Goal: Information Seeking & Learning: Find specific fact

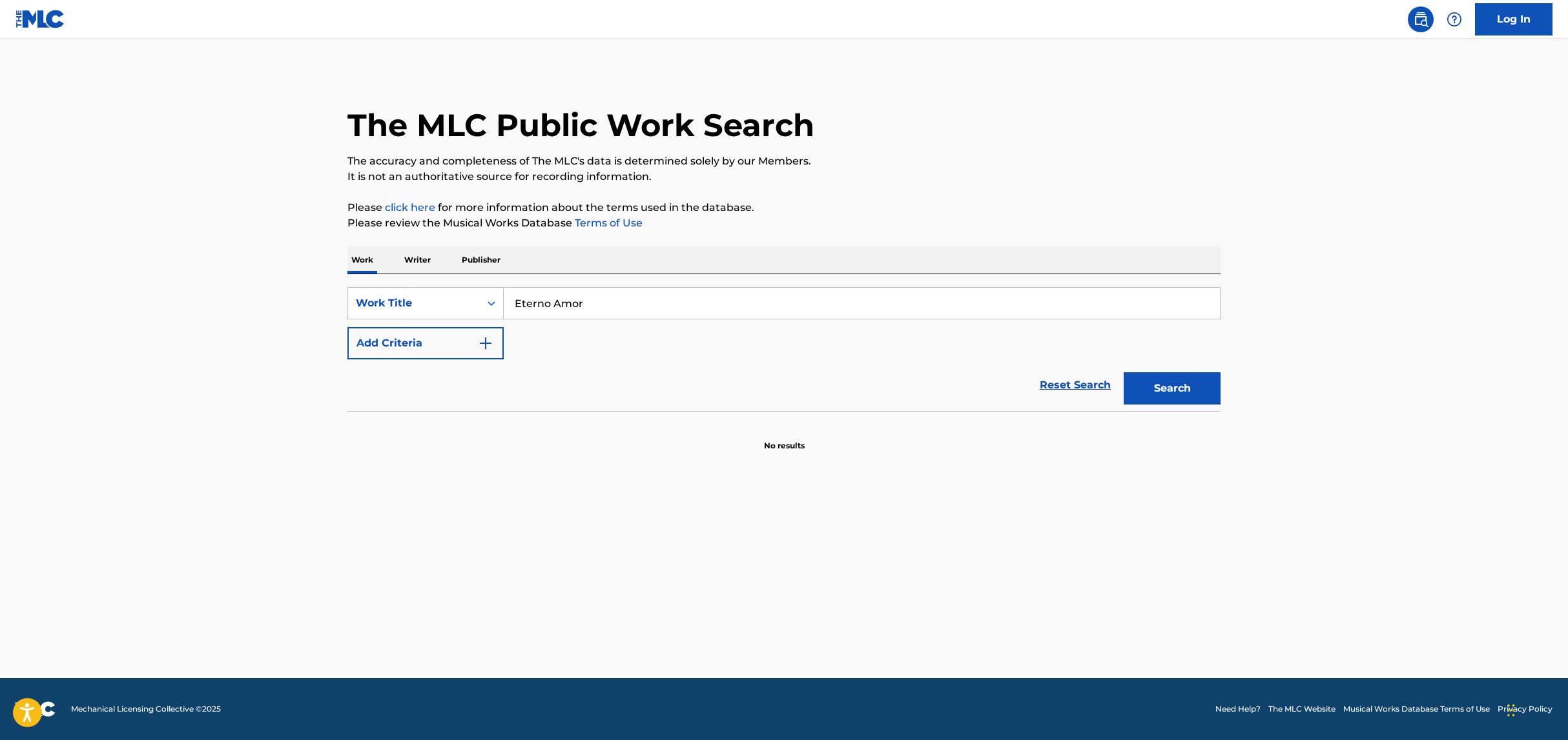
click at [1157, 398] on button "Search" at bounding box center [1172, 388] width 97 height 32
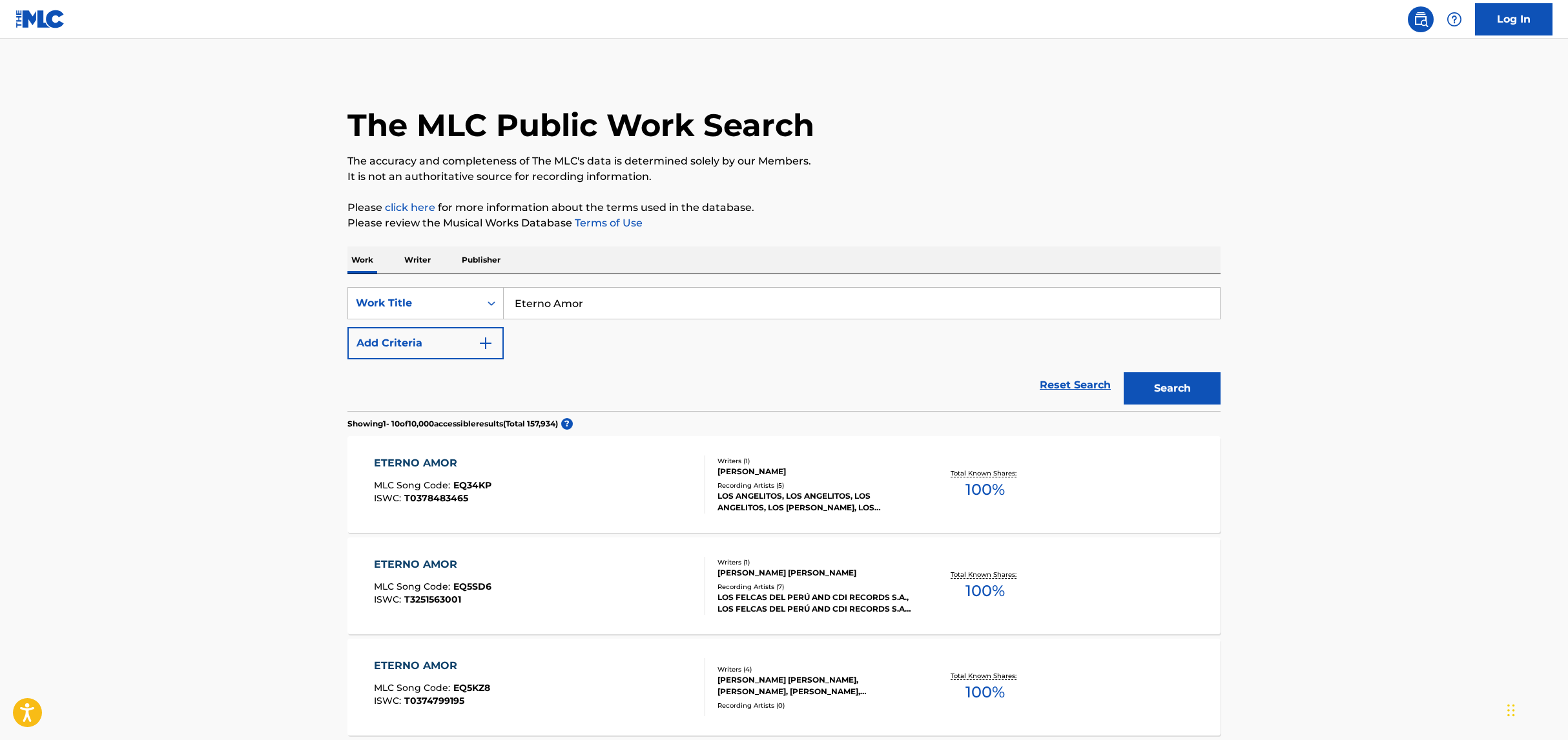
click at [484, 337] on img "Search Form" at bounding box center [486, 344] width 16 height 16
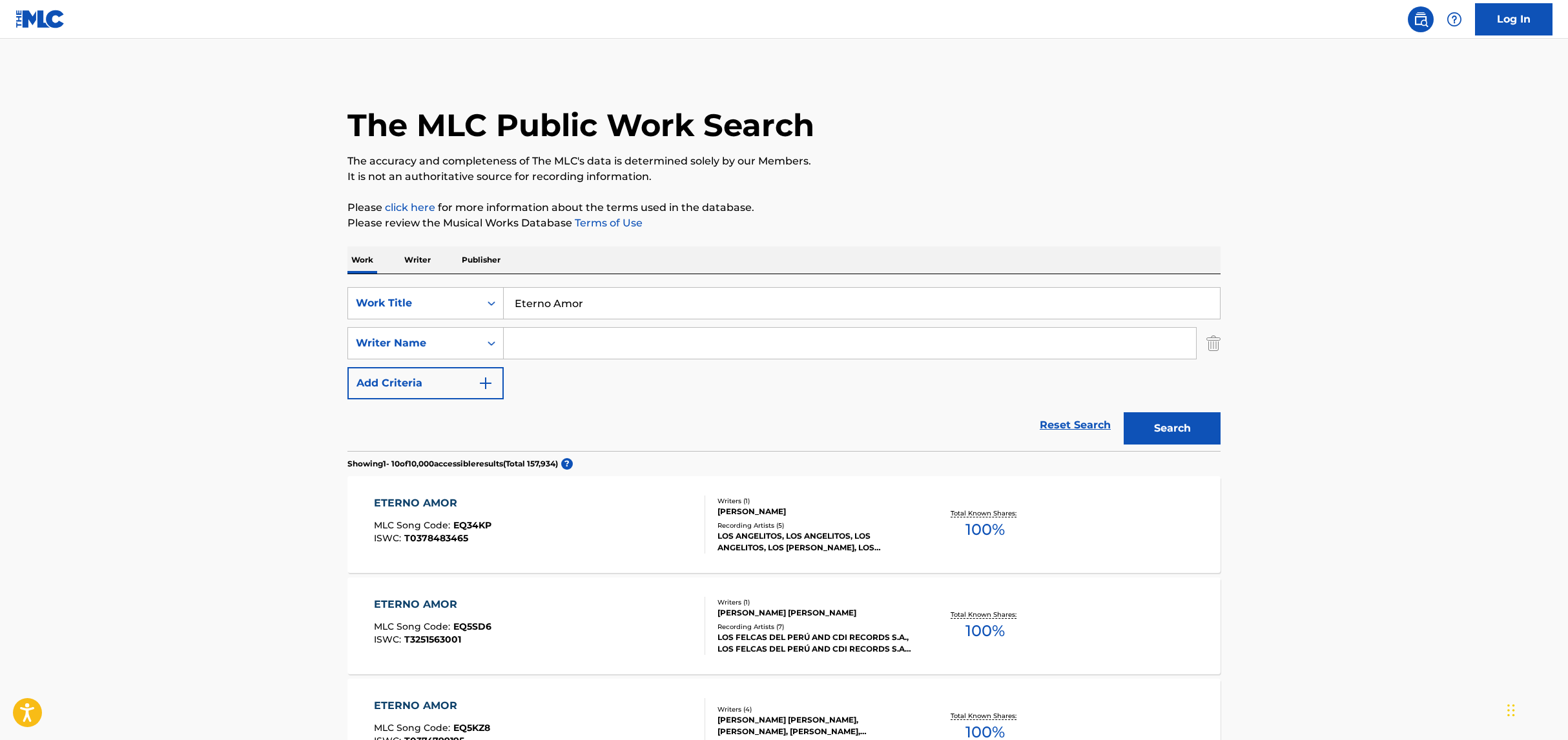
click at [588, 344] on input "Search Form" at bounding box center [849, 344] width 692 height 31
click at [784, 350] on input "Search Form" at bounding box center [849, 344] width 692 height 31
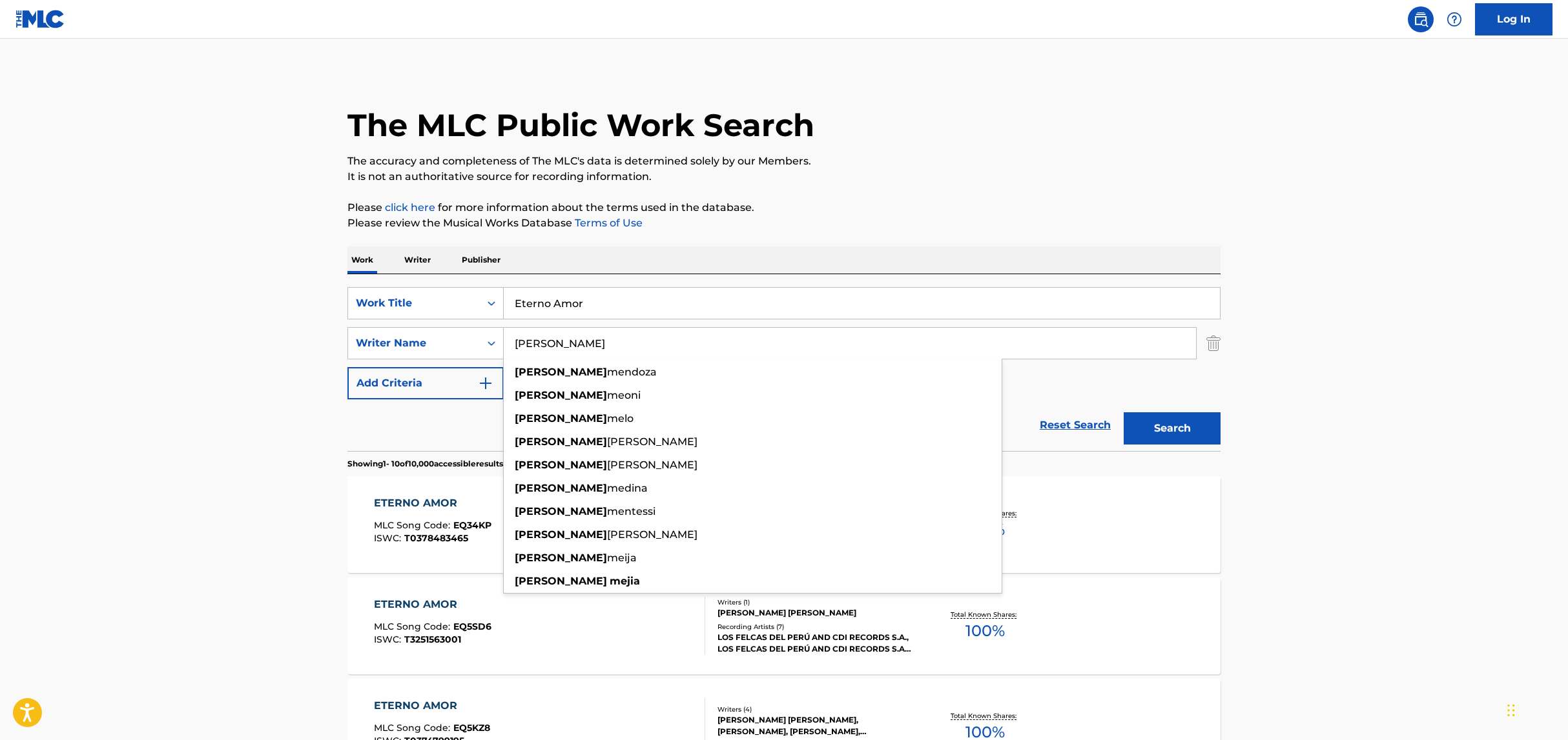
click at [1124, 412] on button "Search" at bounding box center [1172, 428] width 97 height 32
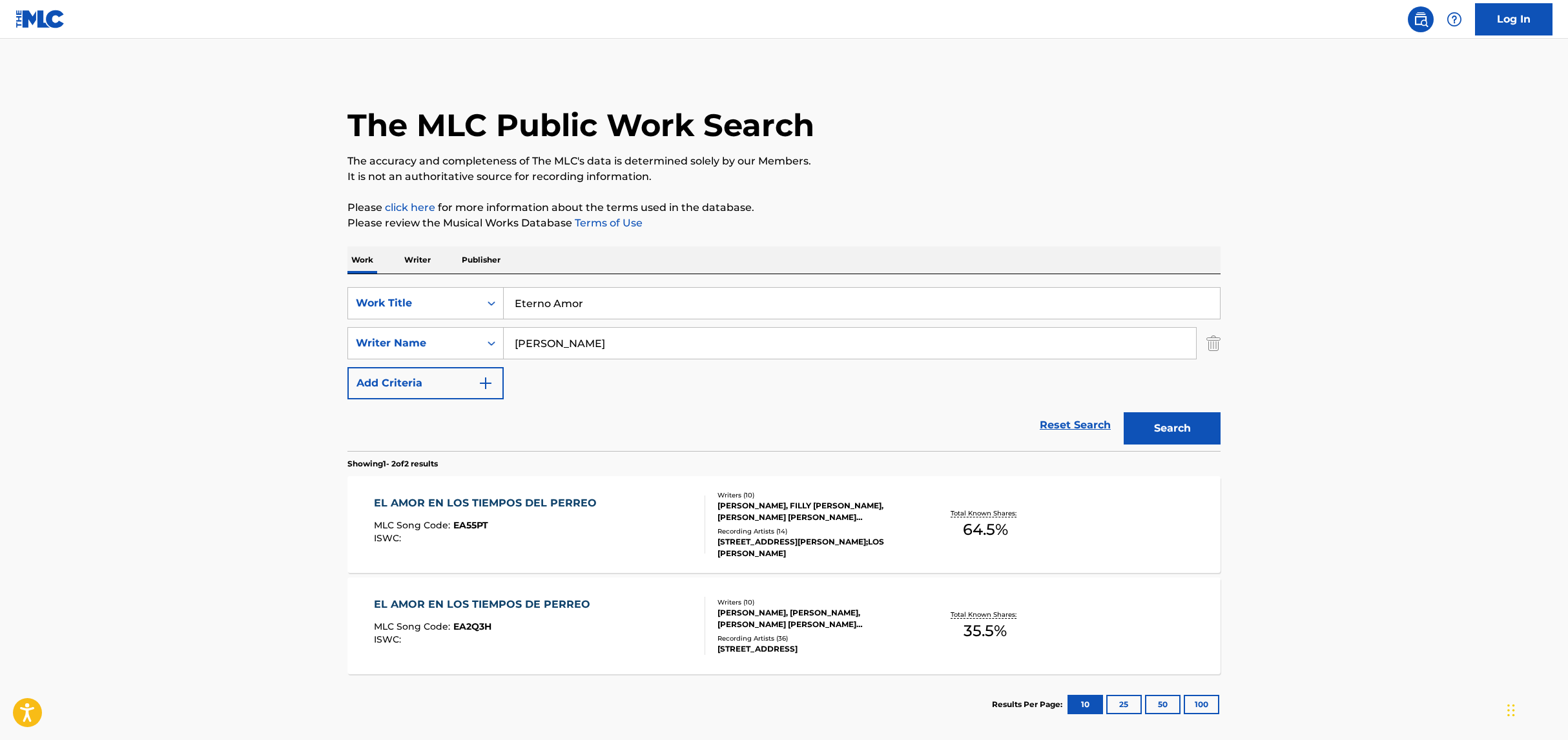
click at [298, 456] on main "The MLC Public Work Search The accuracy and completeness of The MLC's data is d…" at bounding box center [784, 390] width 1568 height 703
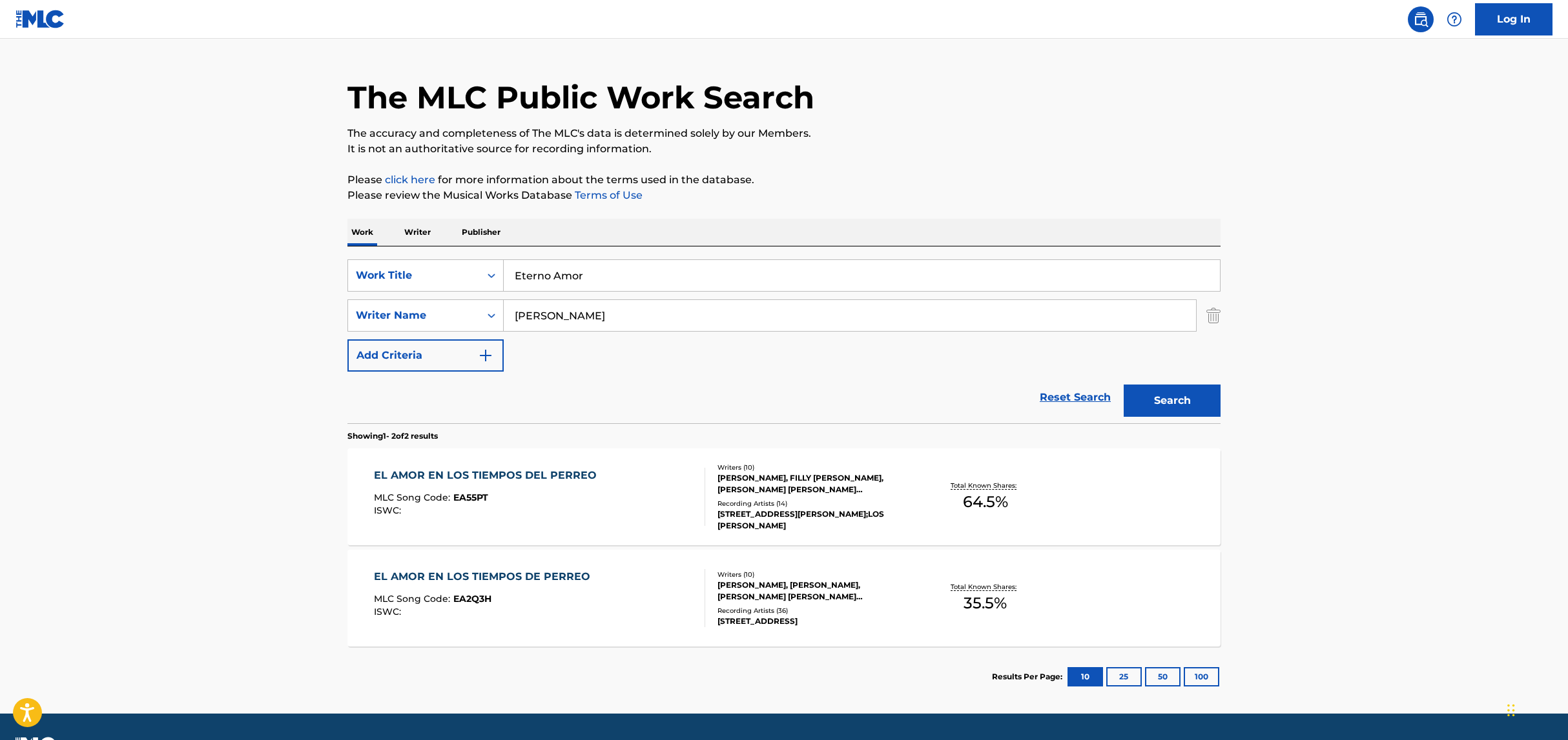
scroll to position [63, 0]
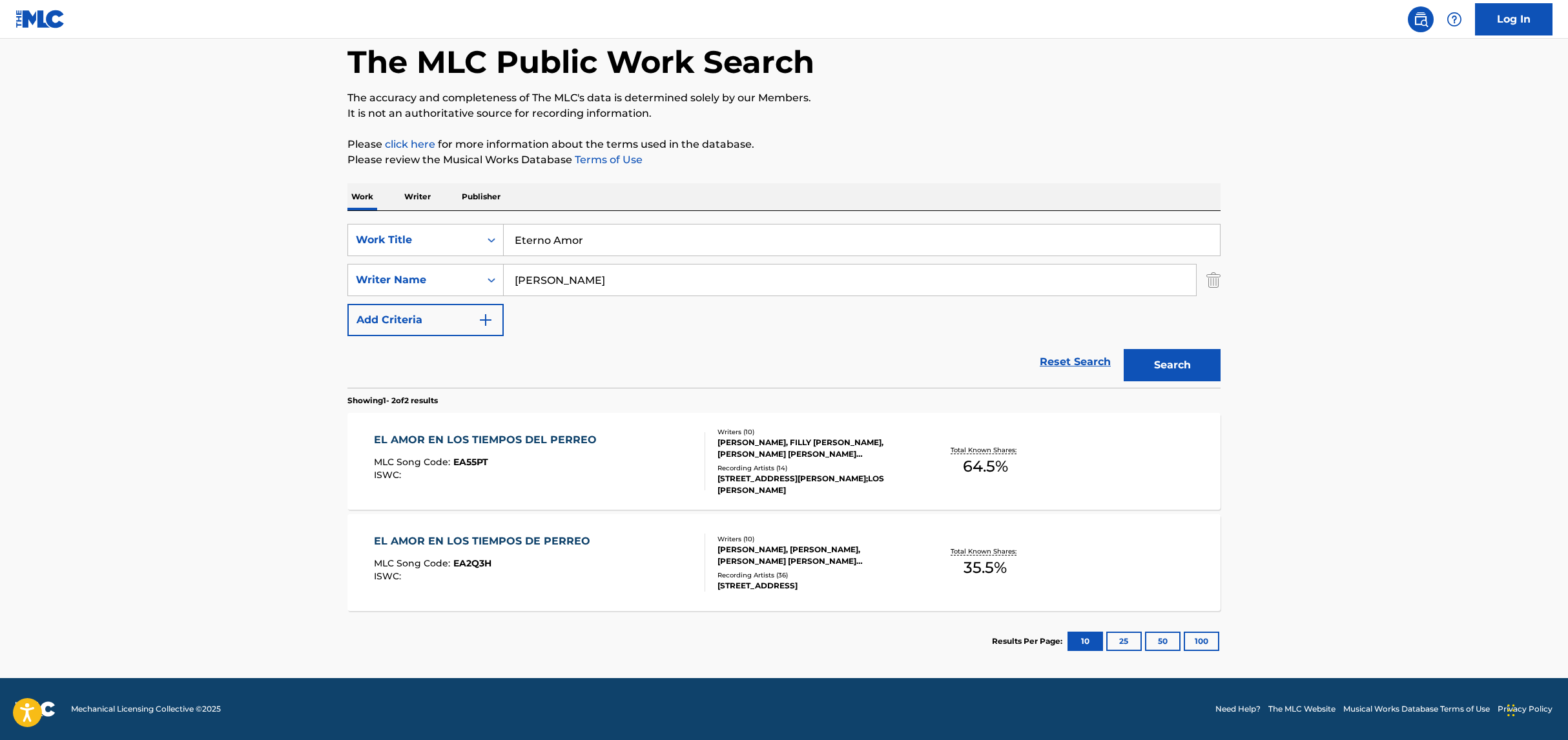
click at [649, 295] on div "[PERSON_NAME]" at bounding box center [849, 280] width 692 height 31
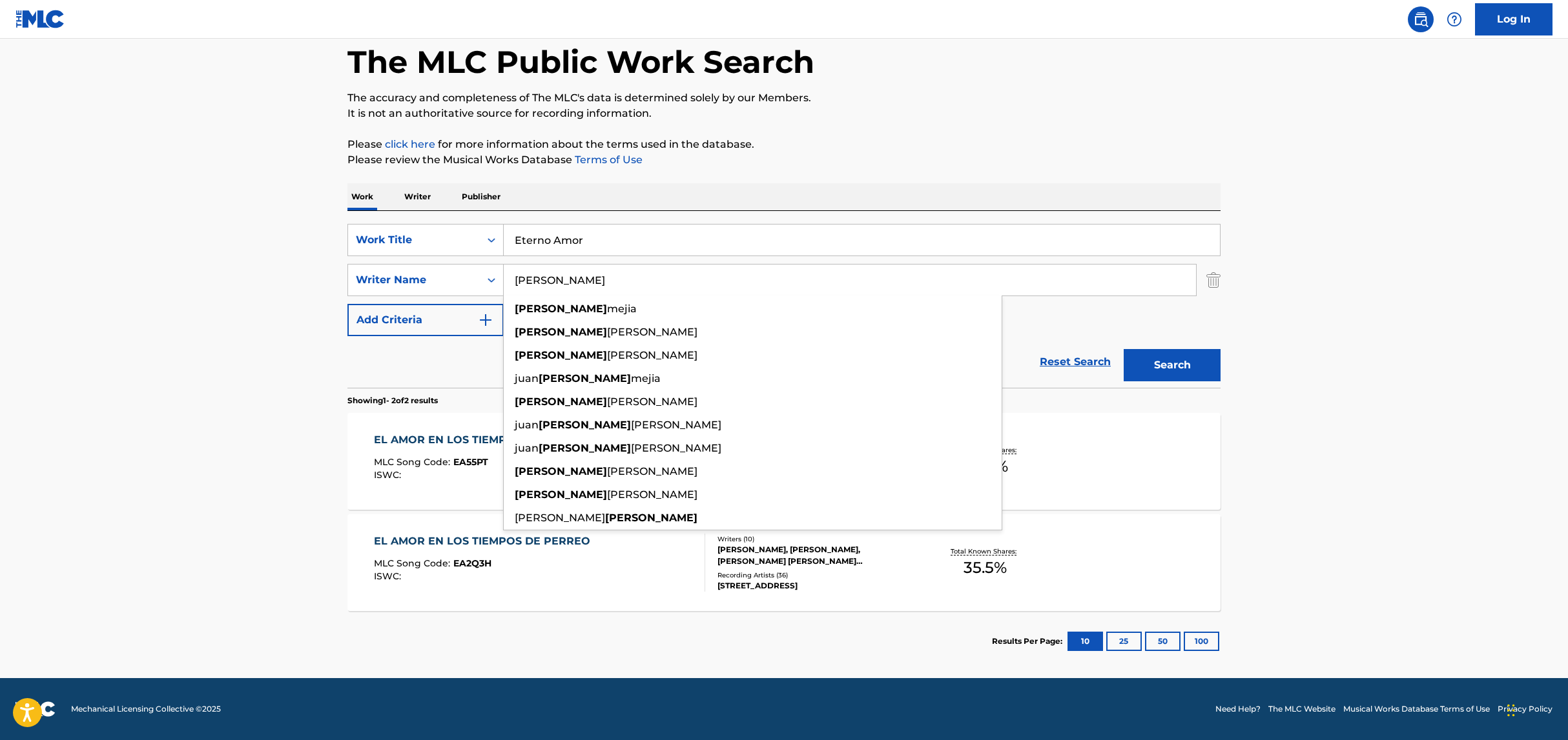
type input "[PERSON_NAME]"
click at [1124, 349] on button "Search" at bounding box center [1172, 365] width 97 height 32
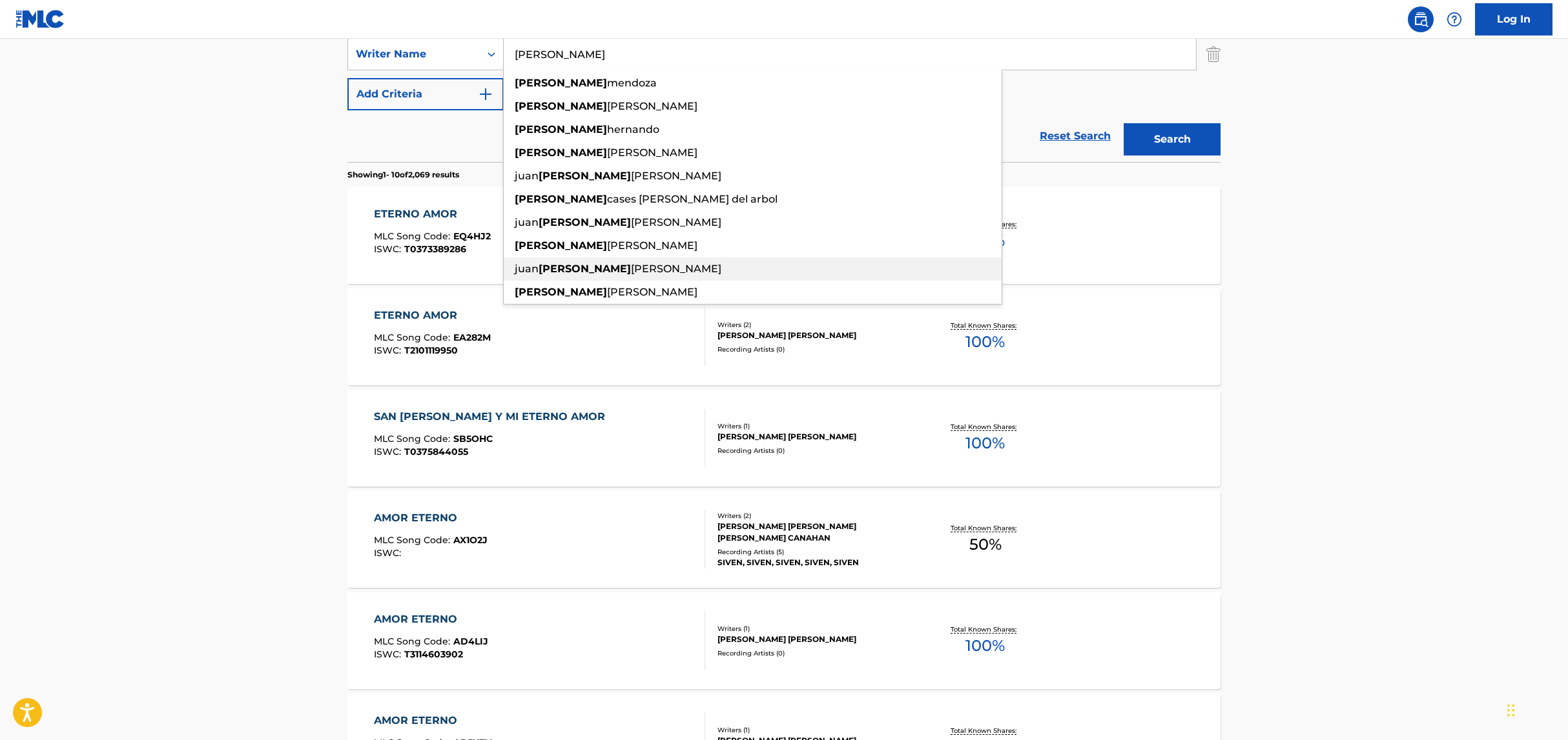
scroll to position [277, 0]
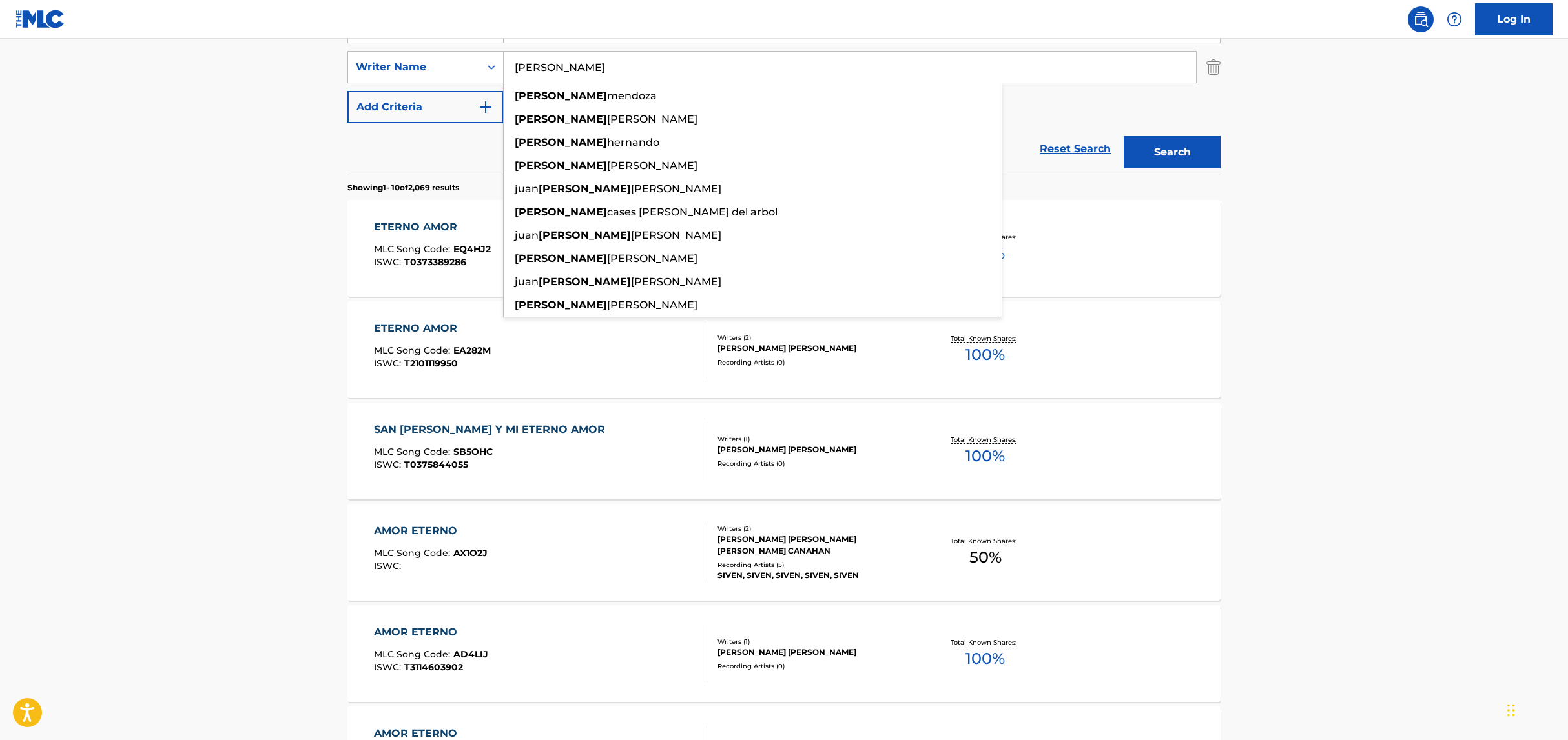
click at [1310, 168] on main "The MLC Public Work Search The accuracy and completeness of The MLC's data is d…" at bounding box center [784, 522] width 1568 height 1519
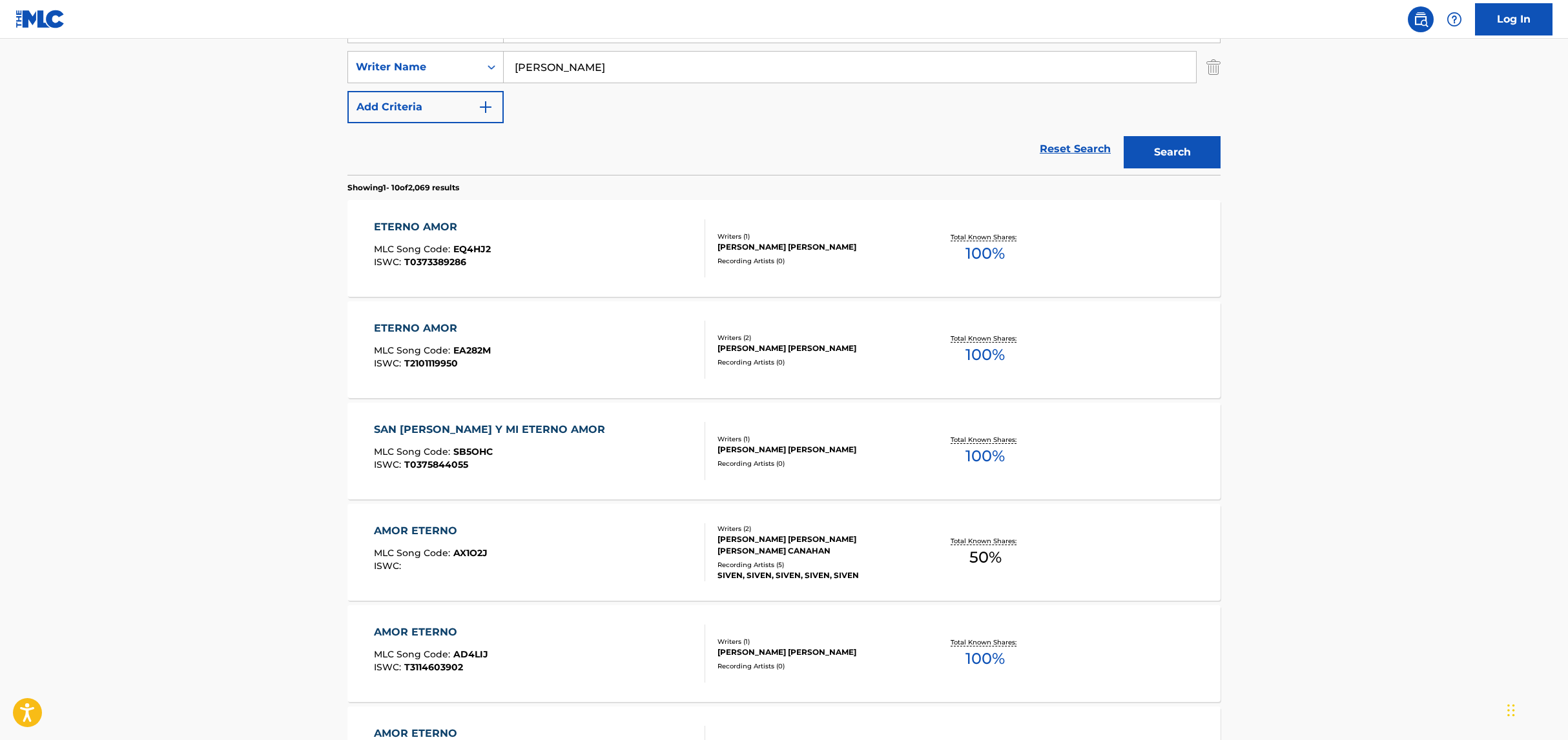
scroll to position [0, 0]
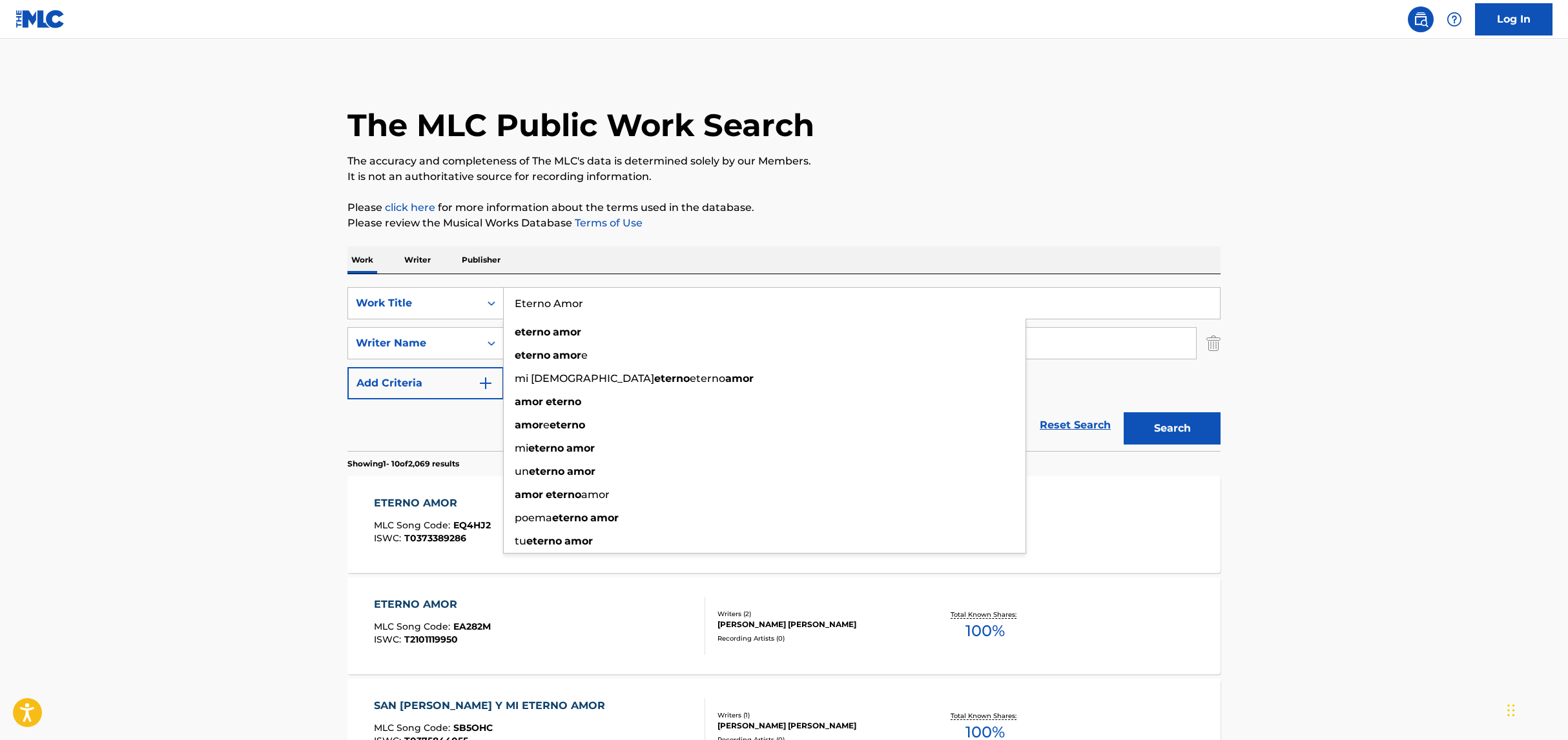
drag, startPoint x: 627, startPoint y: 305, endPoint x: 503, endPoint y: 293, distance: 124.6
click at [504, 293] on input "Eterno Amor" at bounding box center [861, 304] width 716 height 31
paste input "[PERSON_NAME][GEOGRAPHIC_DATA]"
click at [1124, 412] on button "Search" at bounding box center [1172, 428] width 97 height 32
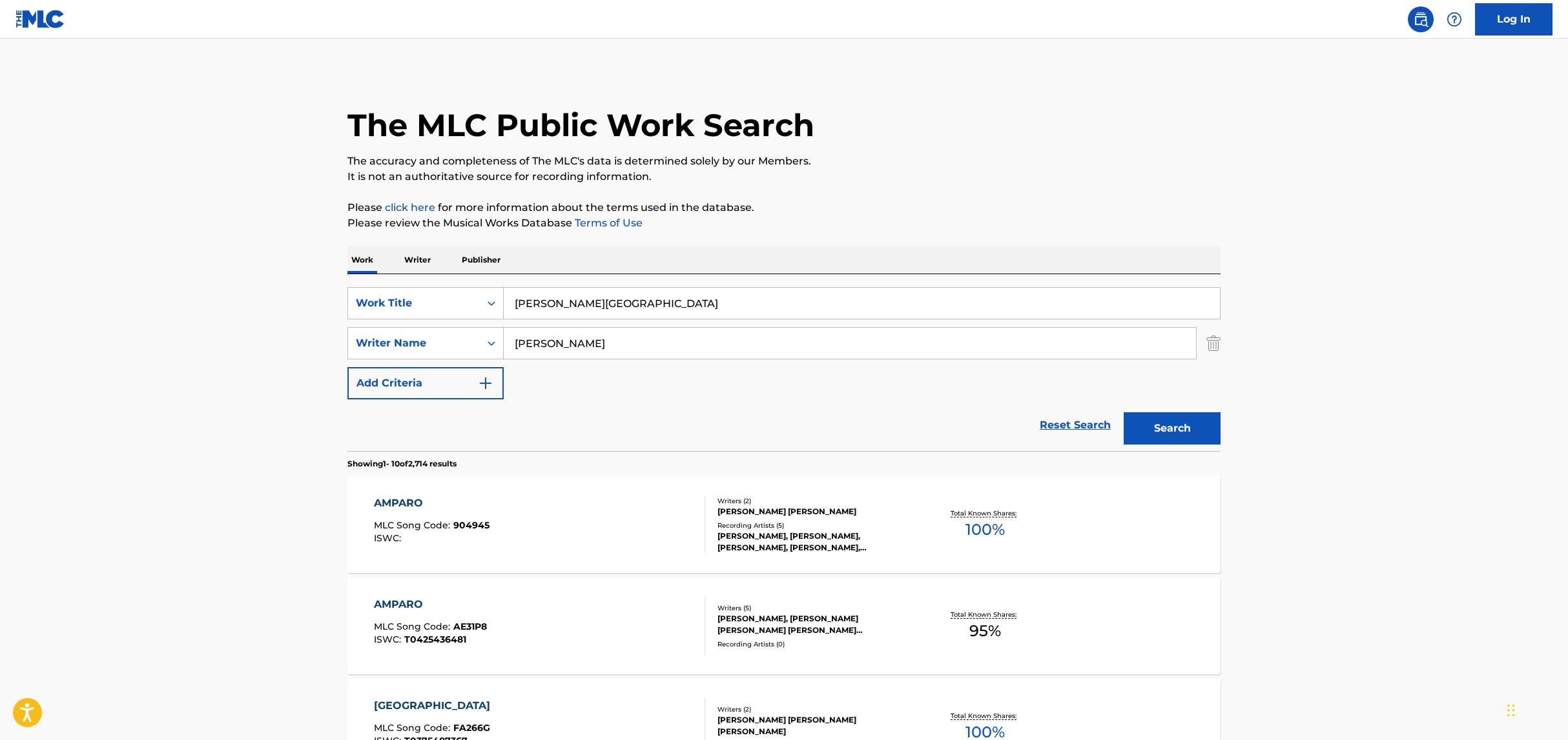
drag, startPoint x: 627, startPoint y: 304, endPoint x: 503, endPoint y: 281, distance: 126.1
click at [504, 281] on div "SearchWithCriteria39ec4bad-7a2d-4cd0-93c1-b8ce166f22a3 Work Title [PERSON_NAME]…" at bounding box center [784, 362] width 873 height 177
paste input "Padre"
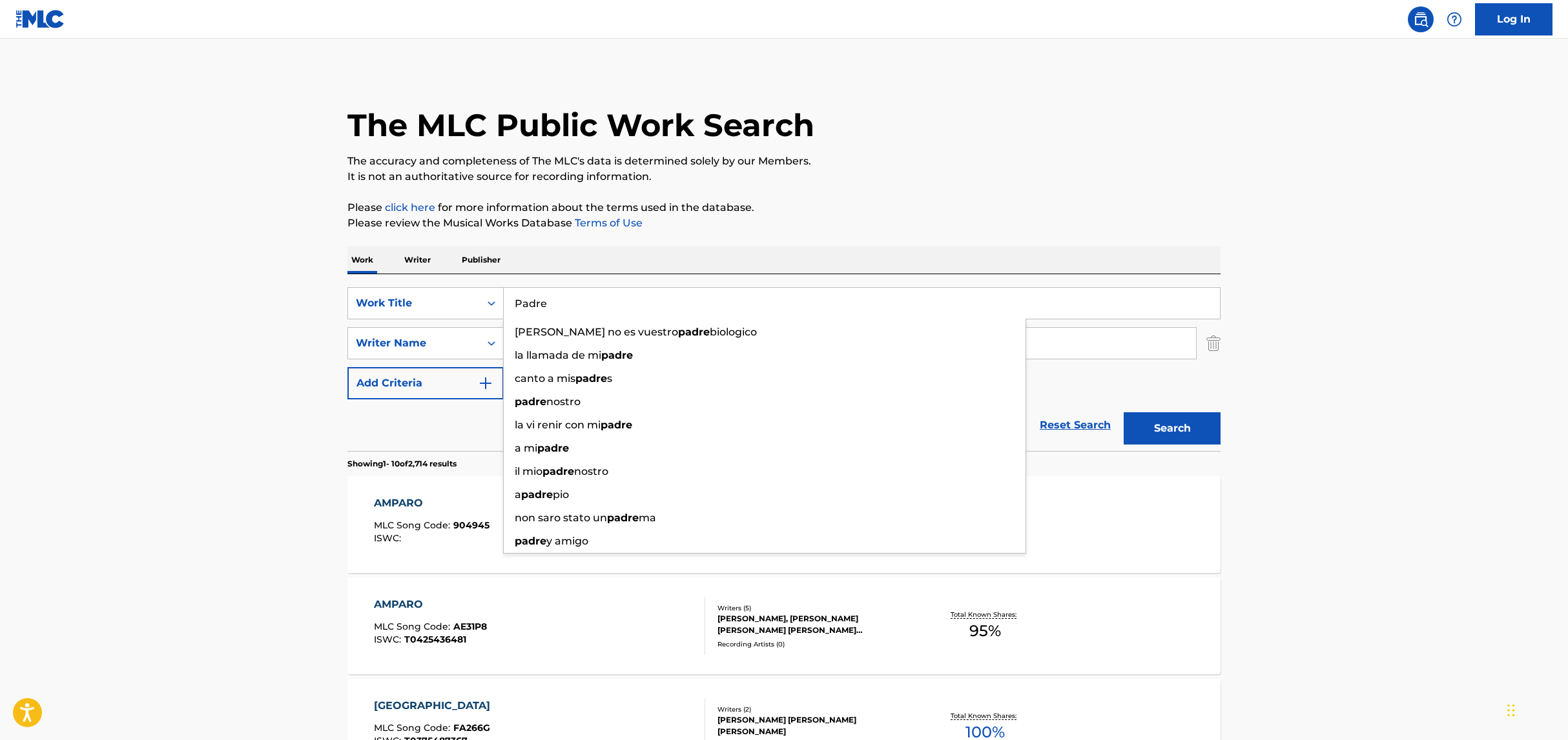
click at [599, 294] on input "Padre" at bounding box center [861, 304] width 716 height 31
type input "Padre"
click at [1124, 412] on button "Search" at bounding box center [1172, 428] width 97 height 32
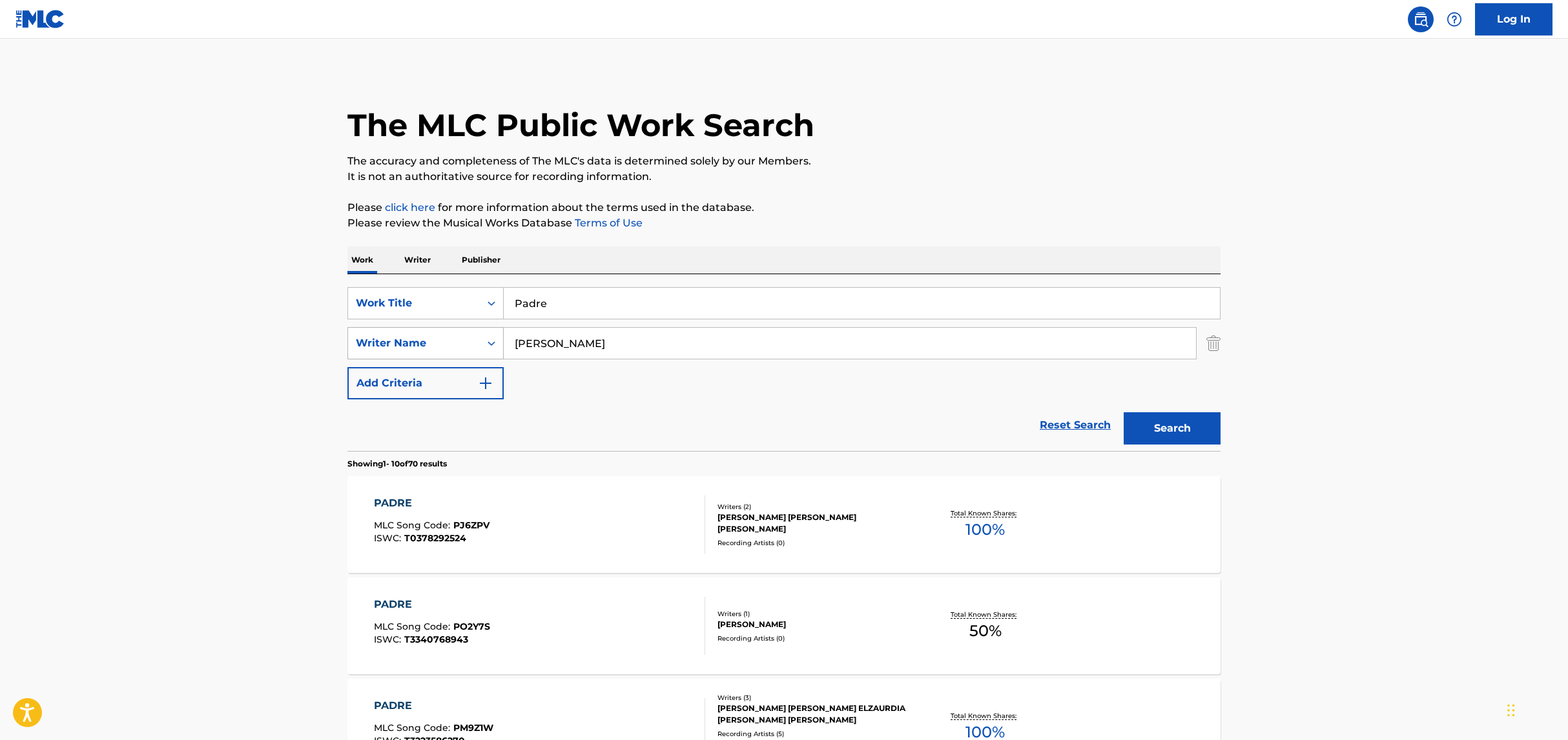
drag, startPoint x: 560, startPoint y: 337, endPoint x: 487, endPoint y: 337, distance: 73.0
click at [491, 337] on div "SearchWithCriteriabbc882ba-bb1d-4059-bbfd-3ec5836f2ae9 Writer Name [PERSON_NAME]" at bounding box center [784, 343] width 873 height 32
type input "o"
click at [596, 310] on input "Padre" at bounding box center [861, 304] width 716 height 31
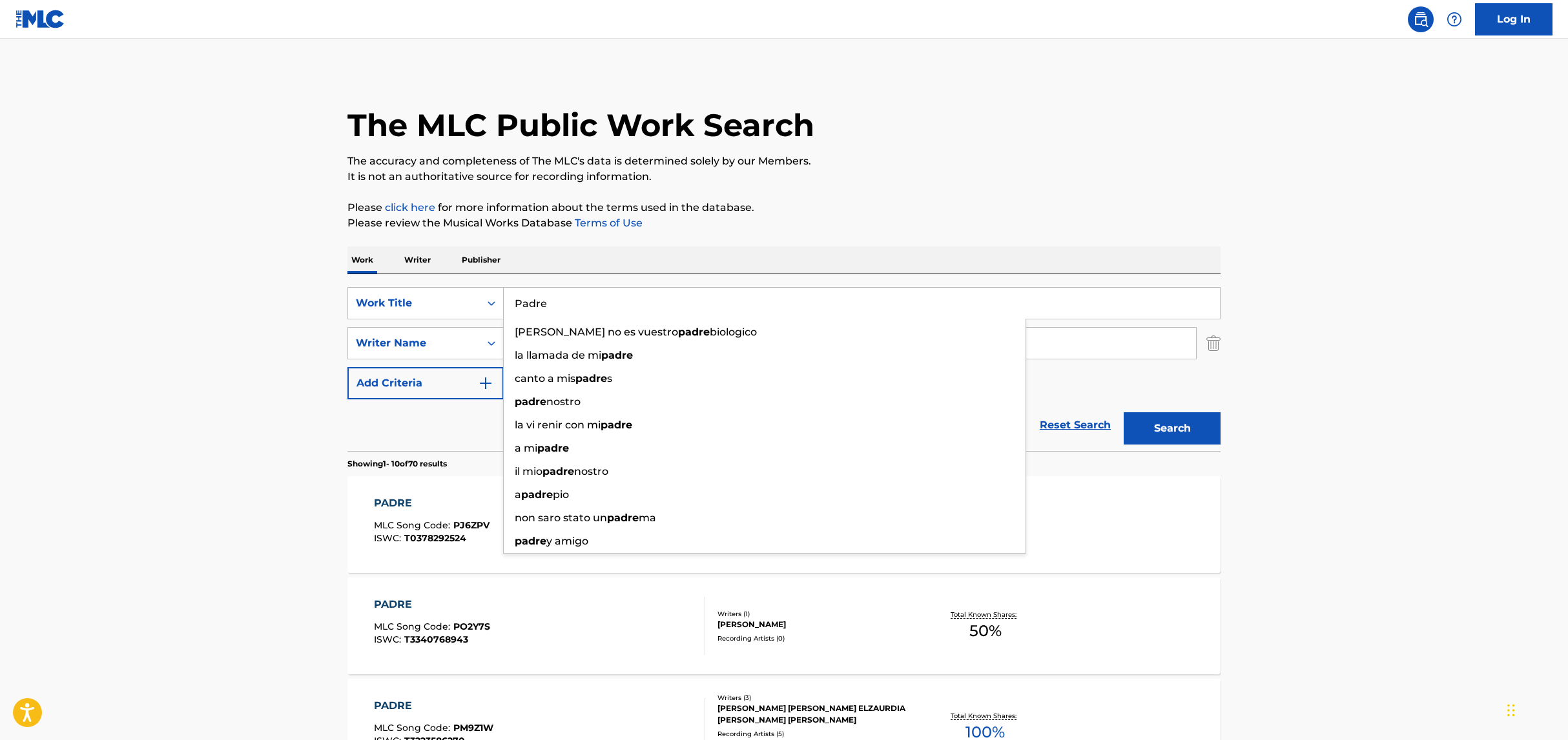
click at [1124, 412] on button "Search" at bounding box center [1172, 428] width 97 height 32
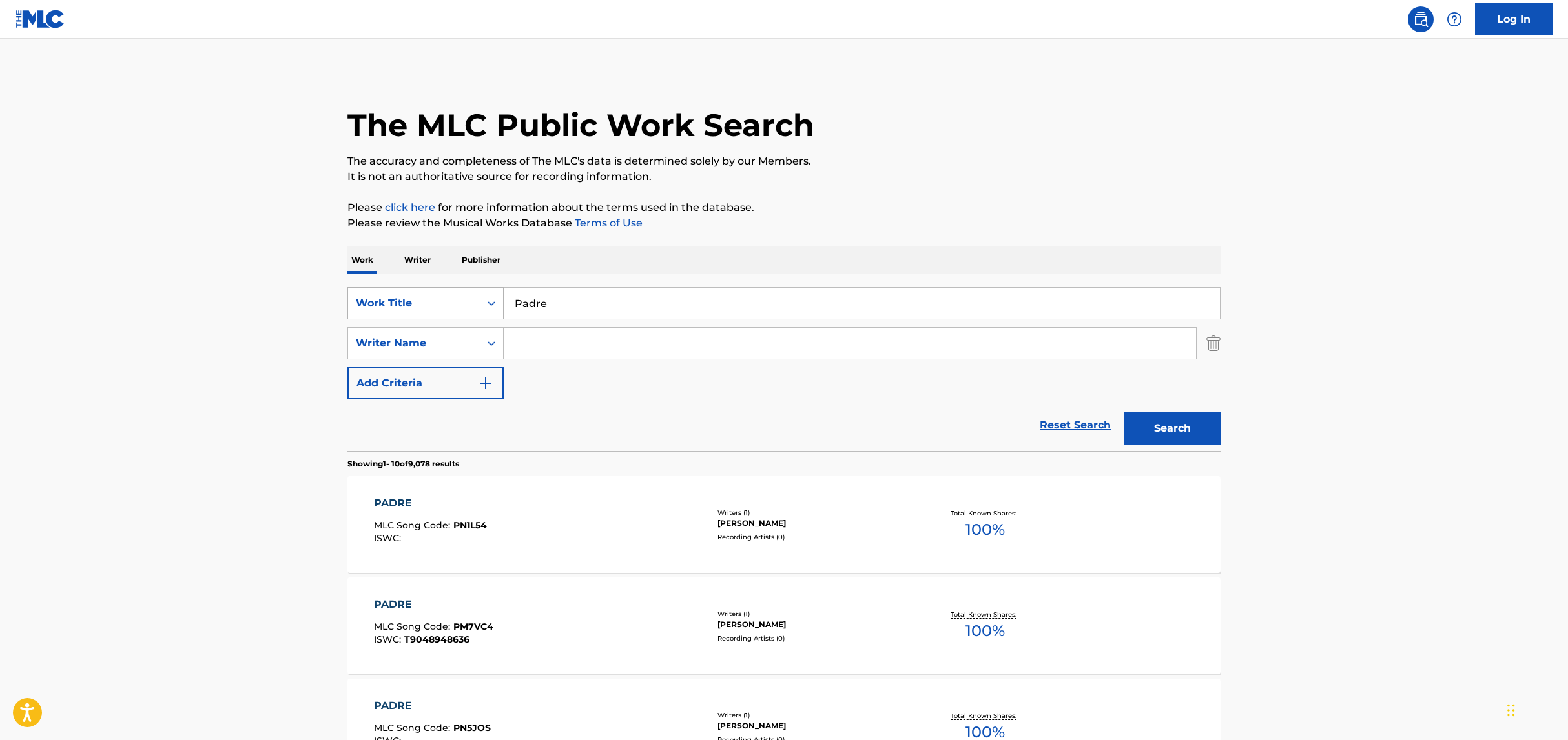
drag, startPoint x: 575, startPoint y: 307, endPoint x: 461, endPoint y: 292, distance: 115.0
click at [461, 292] on div "SearchWithCriteria39ec4bad-7a2d-4cd0-93c1-b8ce166f22a3 Work Title Padre" at bounding box center [784, 303] width 873 height 32
paste input "[PERSON_NAME][GEOGRAPHIC_DATA]"
click at [689, 258] on div "Work Writer Publisher" at bounding box center [784, 259] width 873 height 27
click at [1149, 421] on button "Search" at bounding box center [1172, 428] width 97 height 32
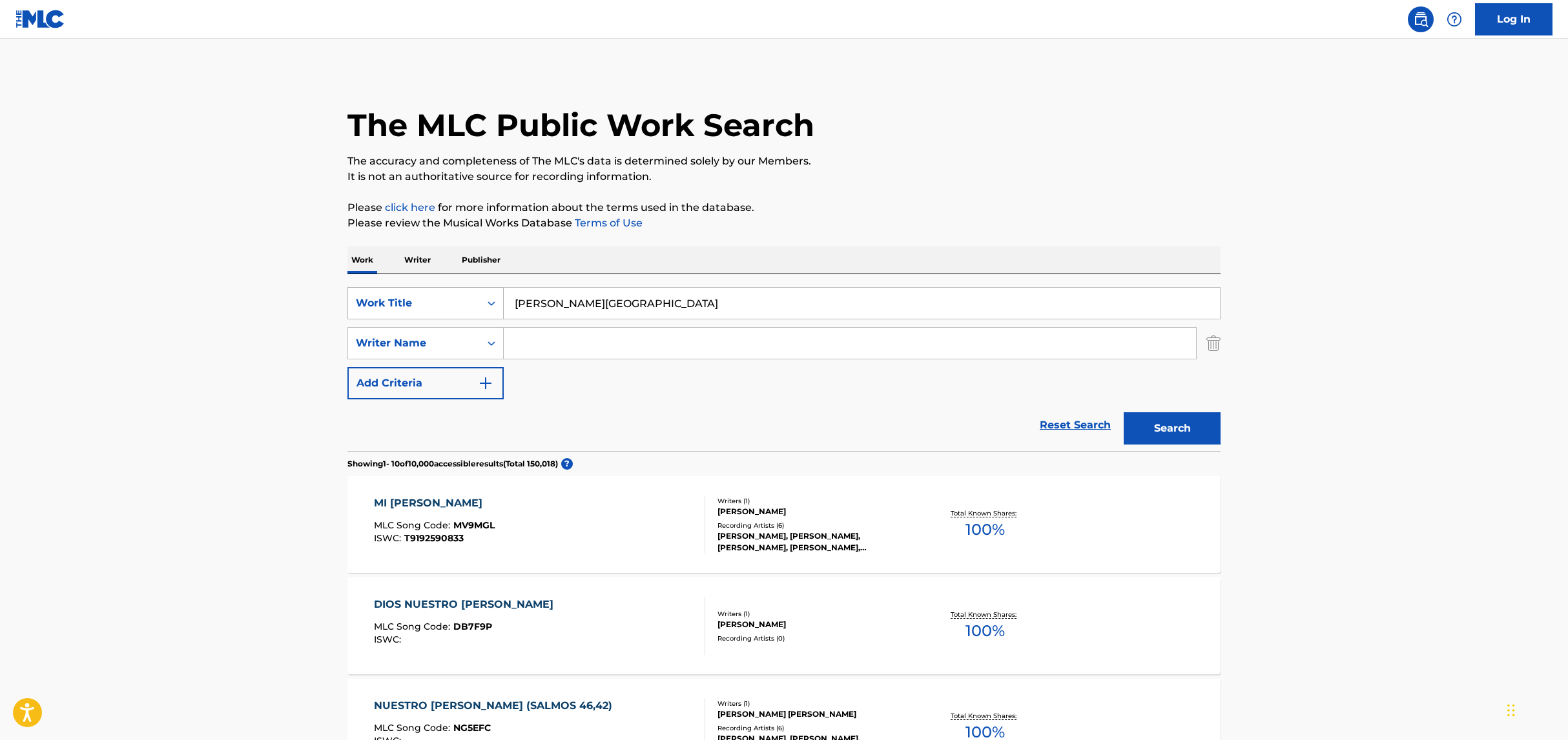
drag, startPoint x: 628, startPoint y: 305, endPoint x: 458, endPoint y: 293, distance: 170.4
click at [458, 293] on div "SearchWithCriteria39ec4bad-7a2d-4cd0-93c1-b8ce166f22a3 Work Title [PERSON_NAME]…" at bounding box center [784, 303] width 873 height 32
paste input "Padre"
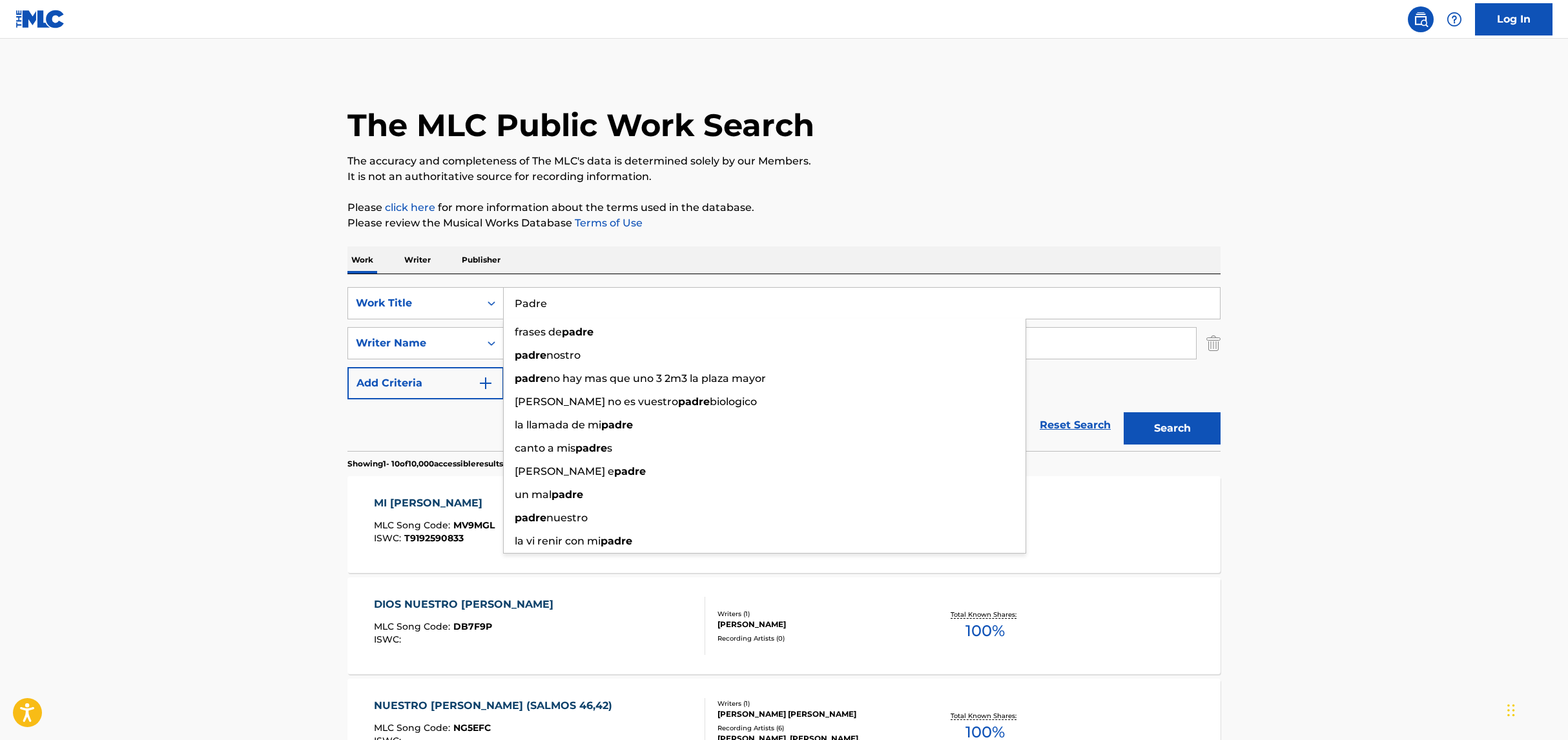
type input "Padre"
click at [1124, 412] on button "Search" at bounding box center [1172, 428] width 97 height 32
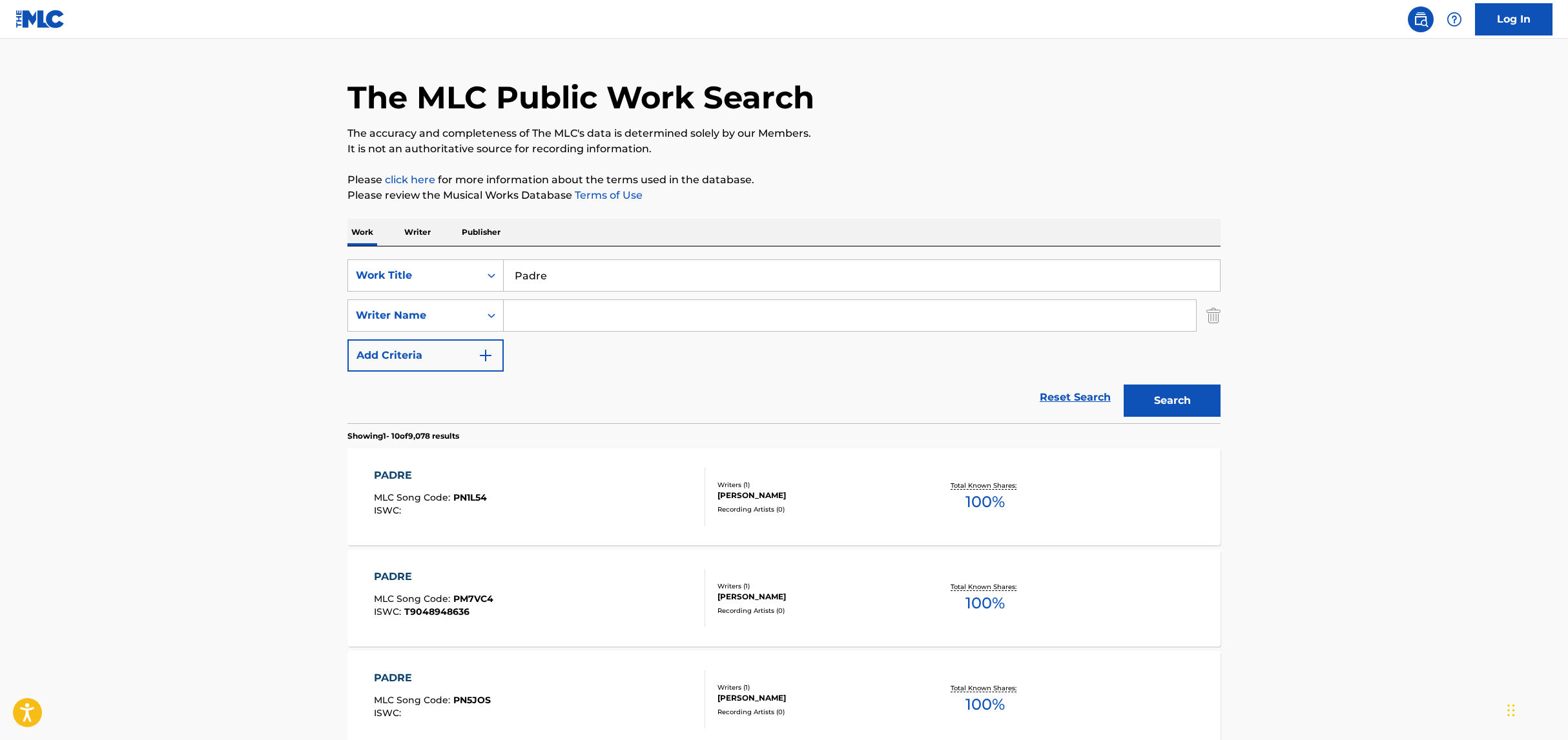
scroll to position [239, 0]
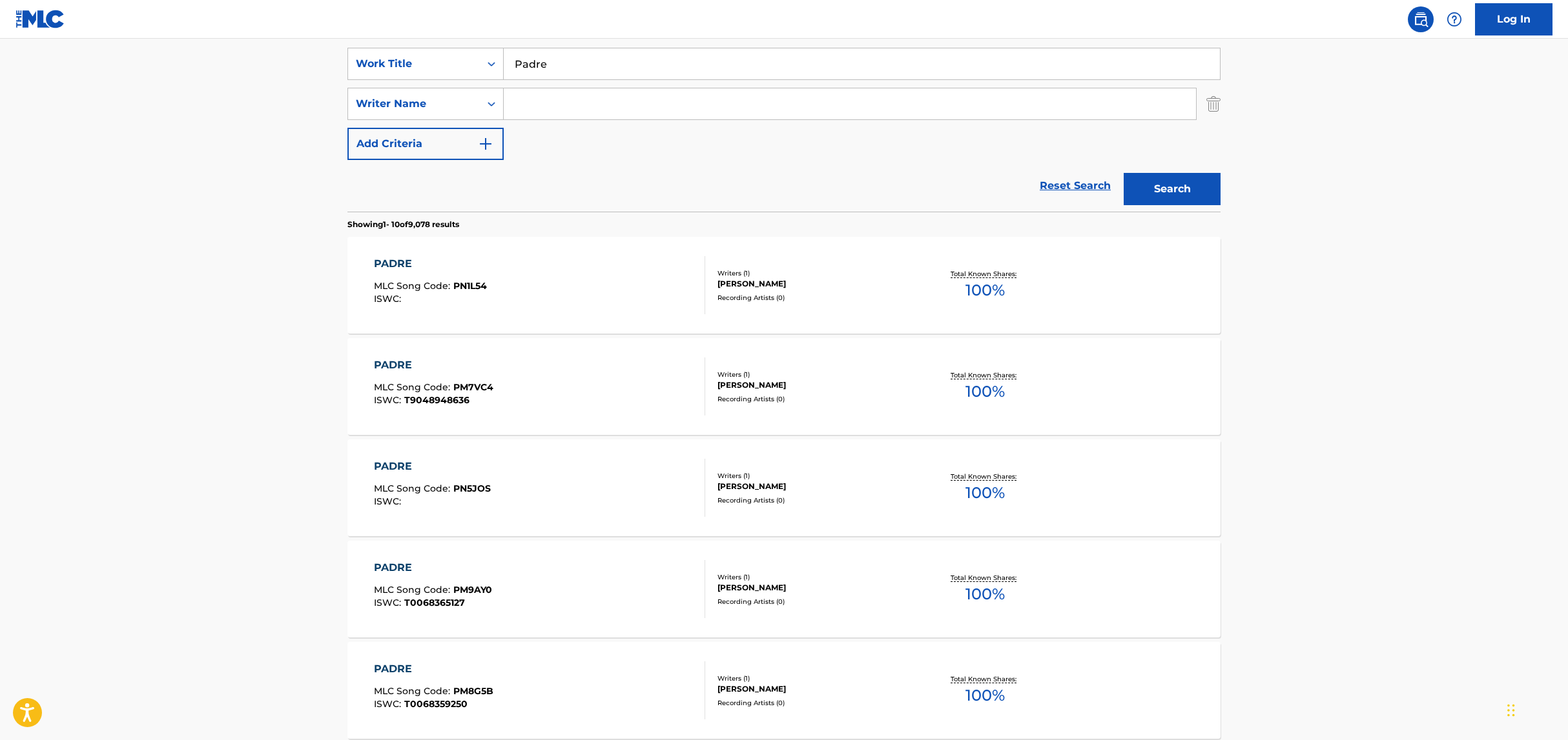
click at [569, 100] on input "Search Form" at bounding box center [849, 104] width 692 height 31
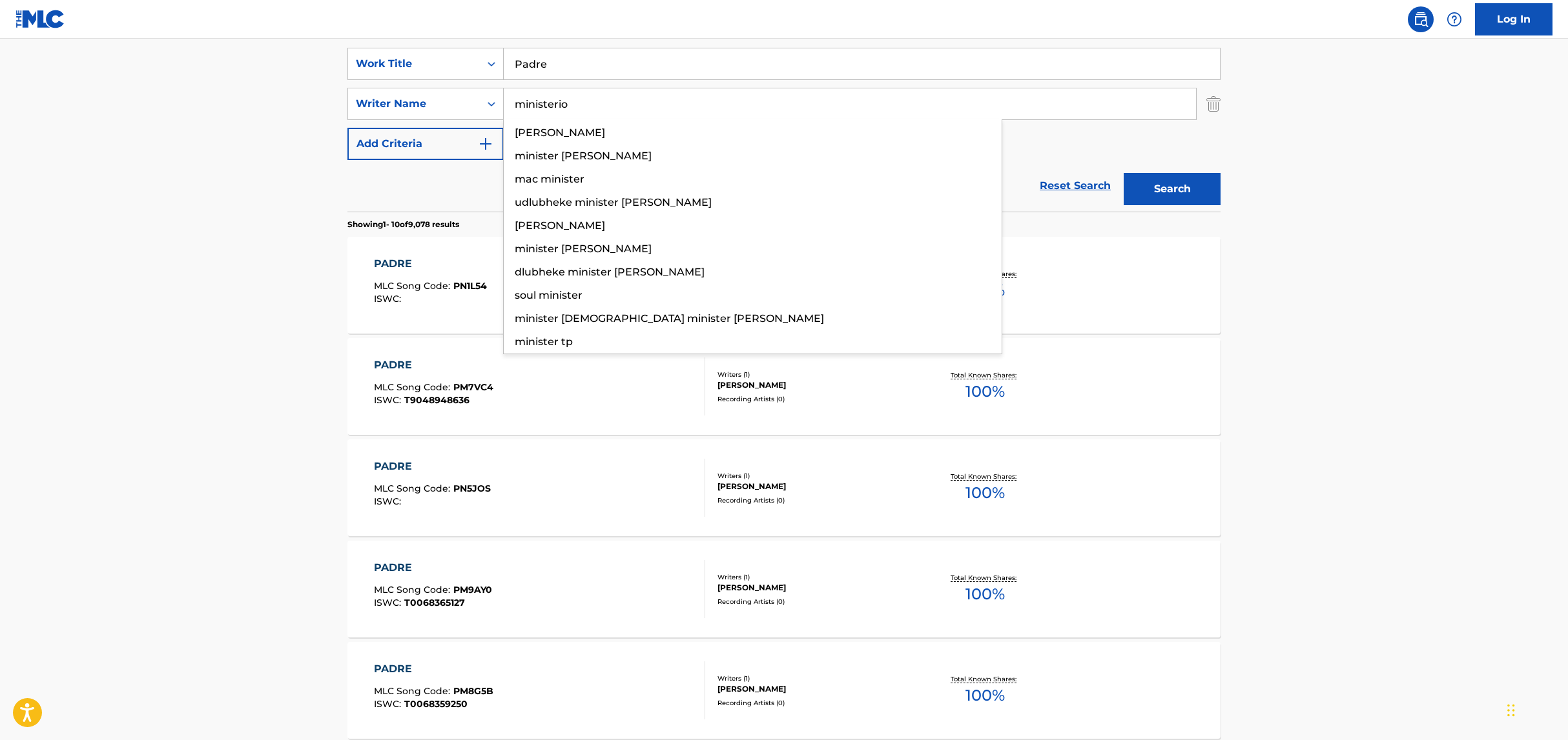
type input "ministerio"
click at [1124, 173] on button "Search" at bounding box center [1172, 189] width 97 height 32
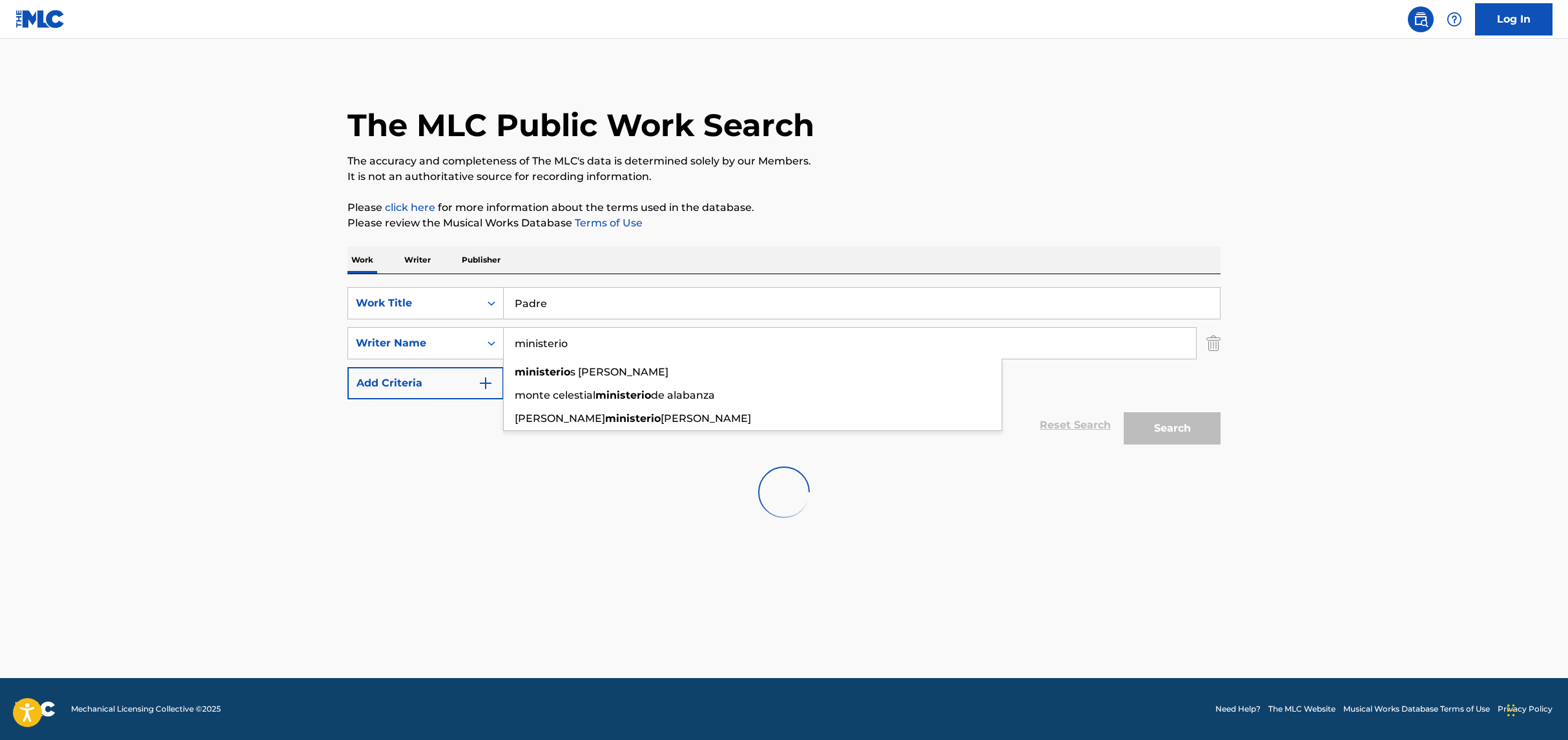
scroll to position [0, 0]
click at [1229, 368] on div "The MLC Public Work Search The accuracy and completeness of The MLC's data is d…" at bounding box center [784, 281] width 904 height 421
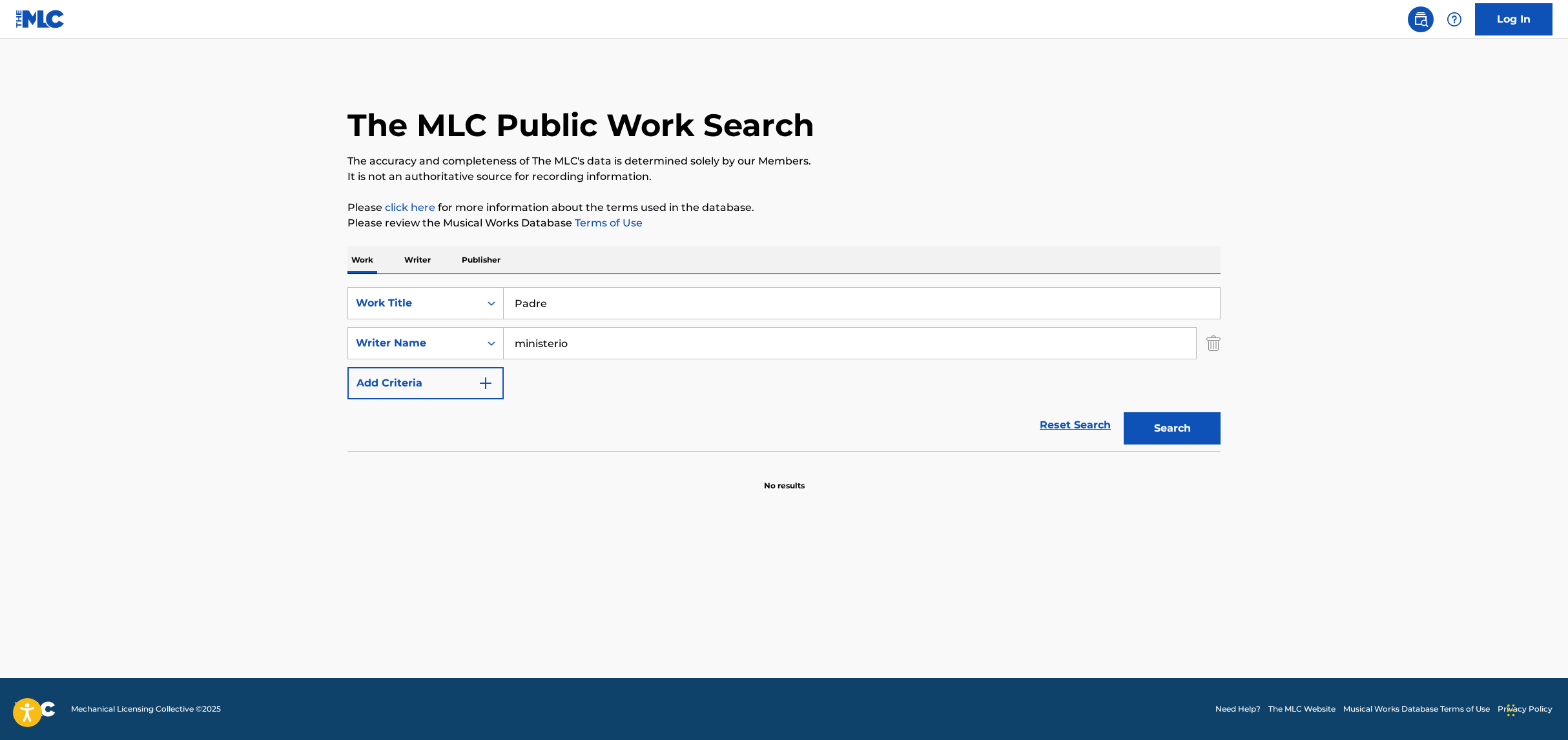
click at [1188, 418] on button "Search" at bounding box center [1172, 428] width 97 height 32
drag, startPoint x: 563, startPoint y: 305, endPoint x: 468, endPoint y: 288, distance: 96.5
click at [468, 288] on div "SearchWithCriteria39ec4bad-7a2d-4cd0-93c1-b8ce166f22a3 Work Title Padre" at bounding box center [784, 303] width 873 height 32
paste input "[PERSON_NAME][DEMOGRAPHIC_DATA]"
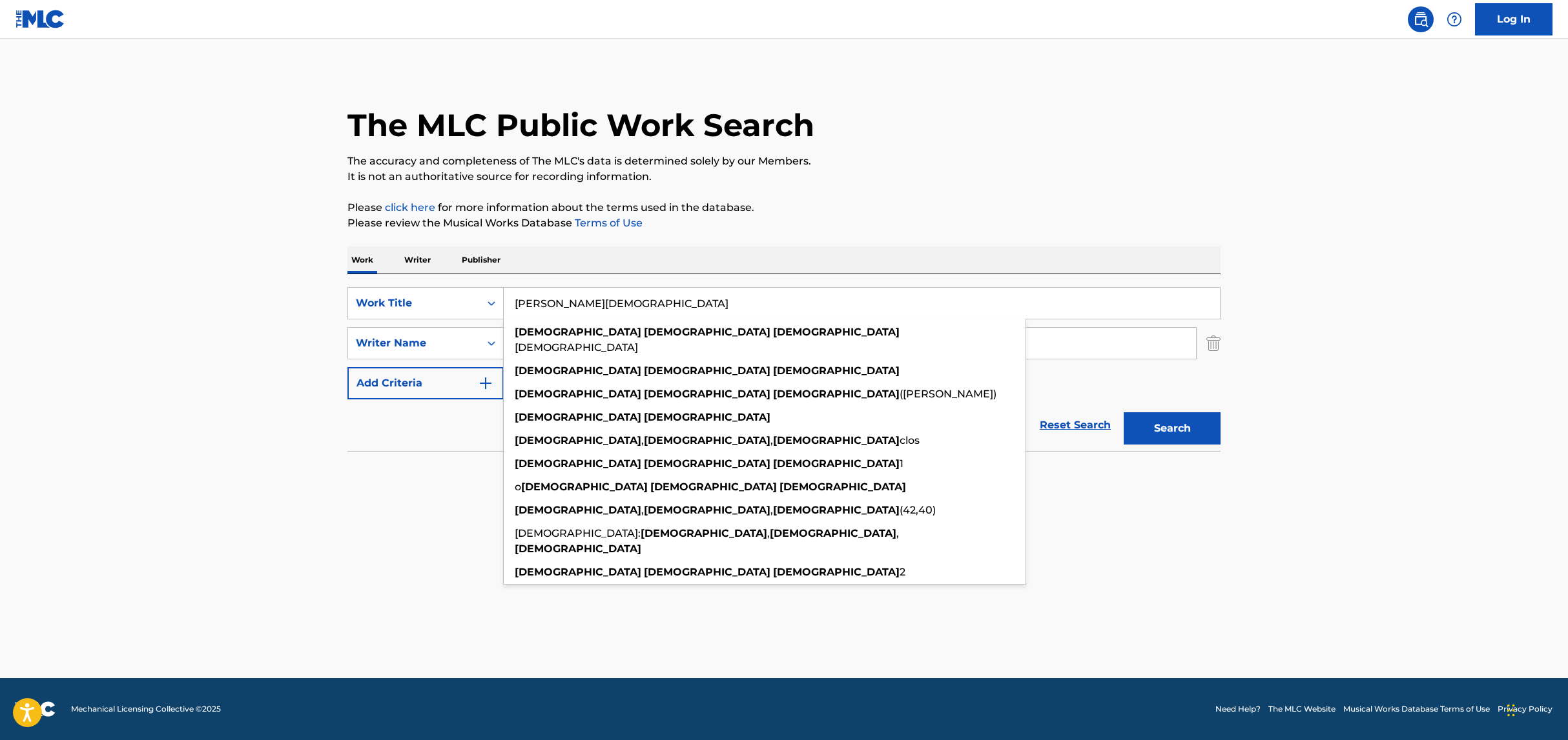
type input "[PERSON_NAME][DEMOGRAPHIC_DATA]"
click at [774, 255] on div "Work Writer Publisher" at bounding box center [784, 259] width 873 height 27
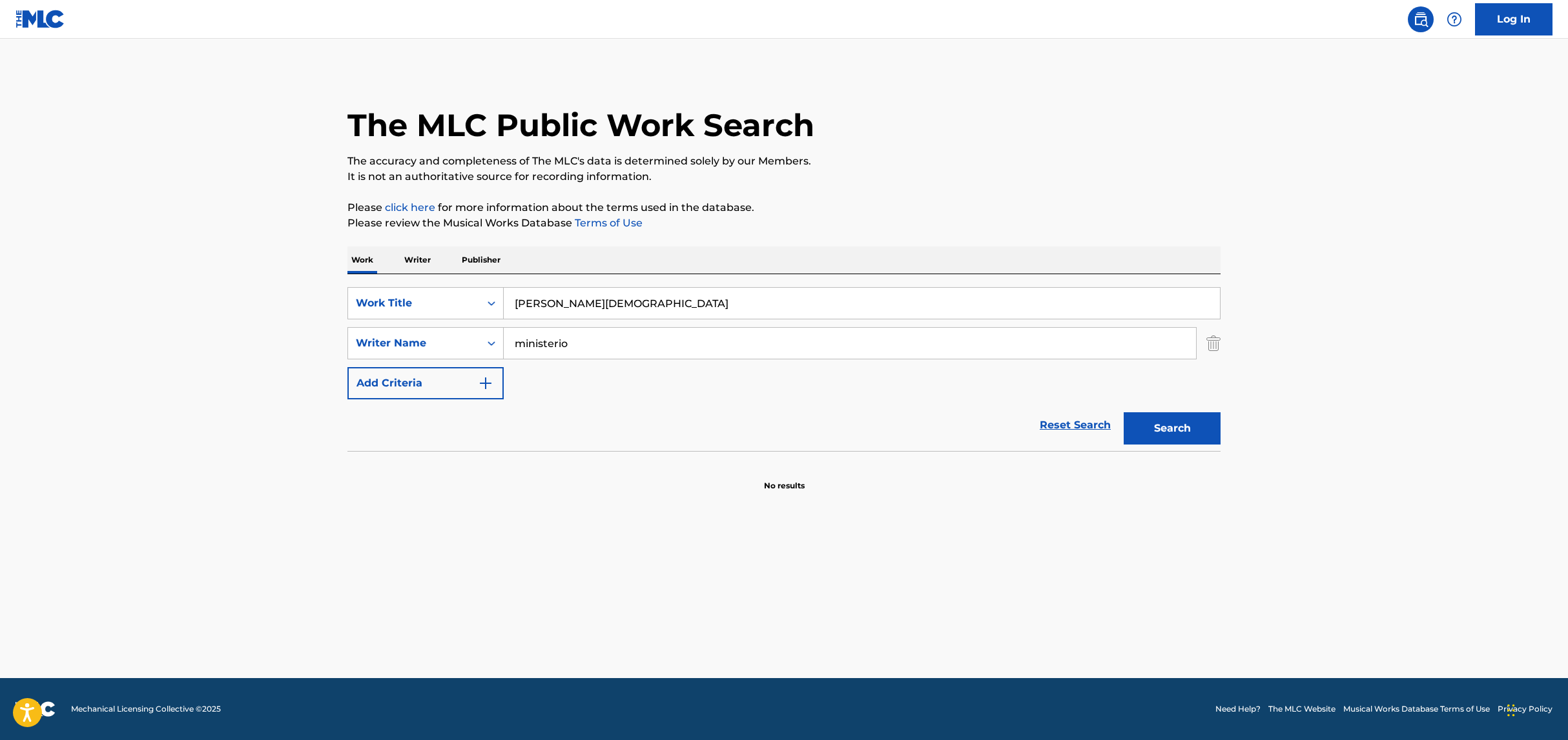
drag, startPoint x: 627, startPoint y: 337, endPoint x: 484, endPoint y: 325, distance: 143.5
click at [494, 327] on div "SearchWithCriteriabbc882ba-bb1d-4059-bbfd-3ec5836f2ae9 Writer Name ministerio" at bounding box center [784, 343] width 873 height 32
click at [510, 336] on input "ministerio" at bounding box center [849, 344] width 692 height 31
click at [1162, 441] on button "Search" at bounding box center [1172, 428] width 97 height 32
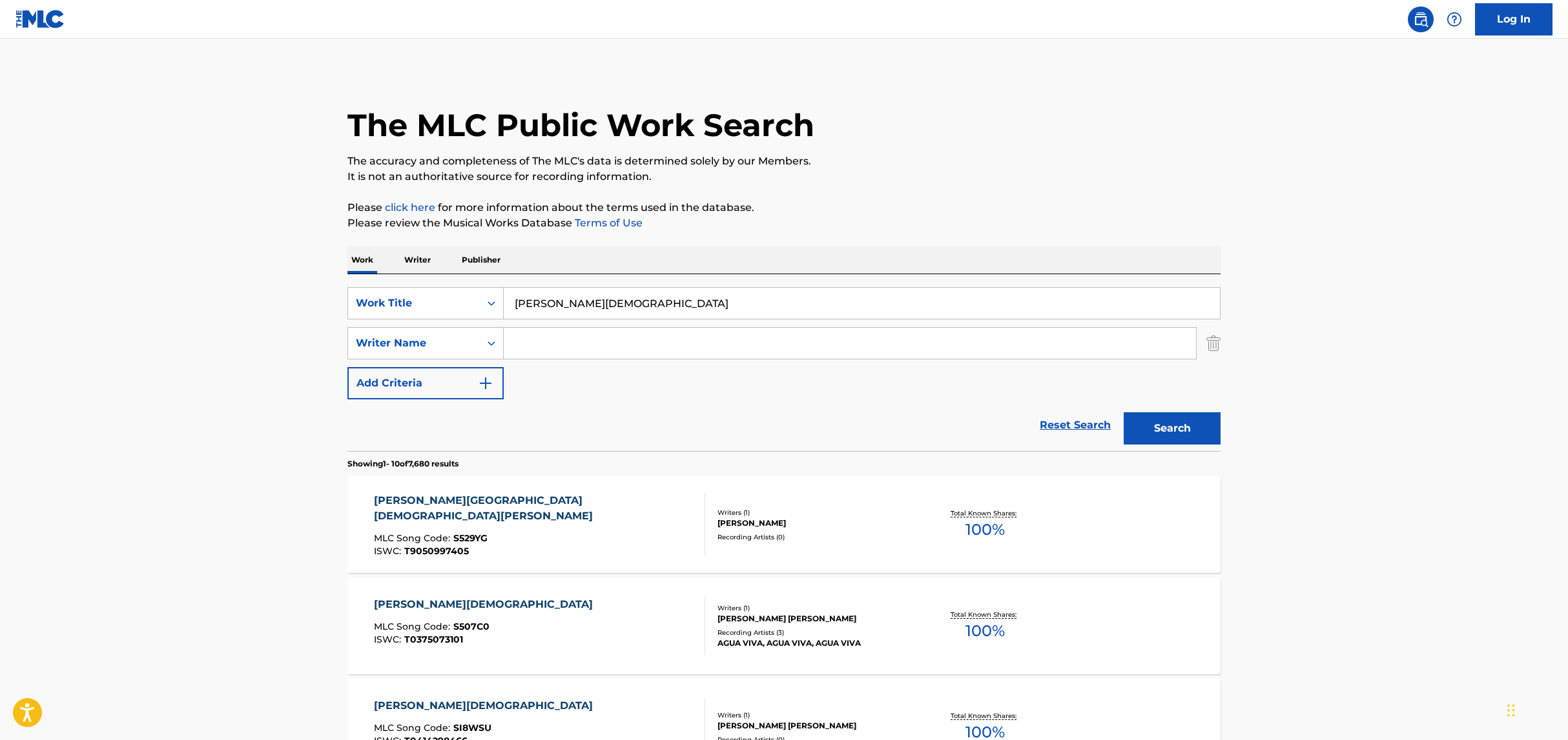
click at [611, 343] on input "Search Form" at bounding box center [849, 344] width 692 height 31
paste input "[PERSON_NAME]"
type input "[PERSON_NAME]"
drag, startPoint x: 645, startPoint y: 306, endPoint x: 487, endPoint y: 305, distance: 158.0
click at [487, 305] on div "SearchWithCriteria39ec4bad-7a2d-4cd0-93c1-b8ce166f22a3 Work Title [PERSON_NAME]…" at bounding box center [784, 303] width 873 height 32
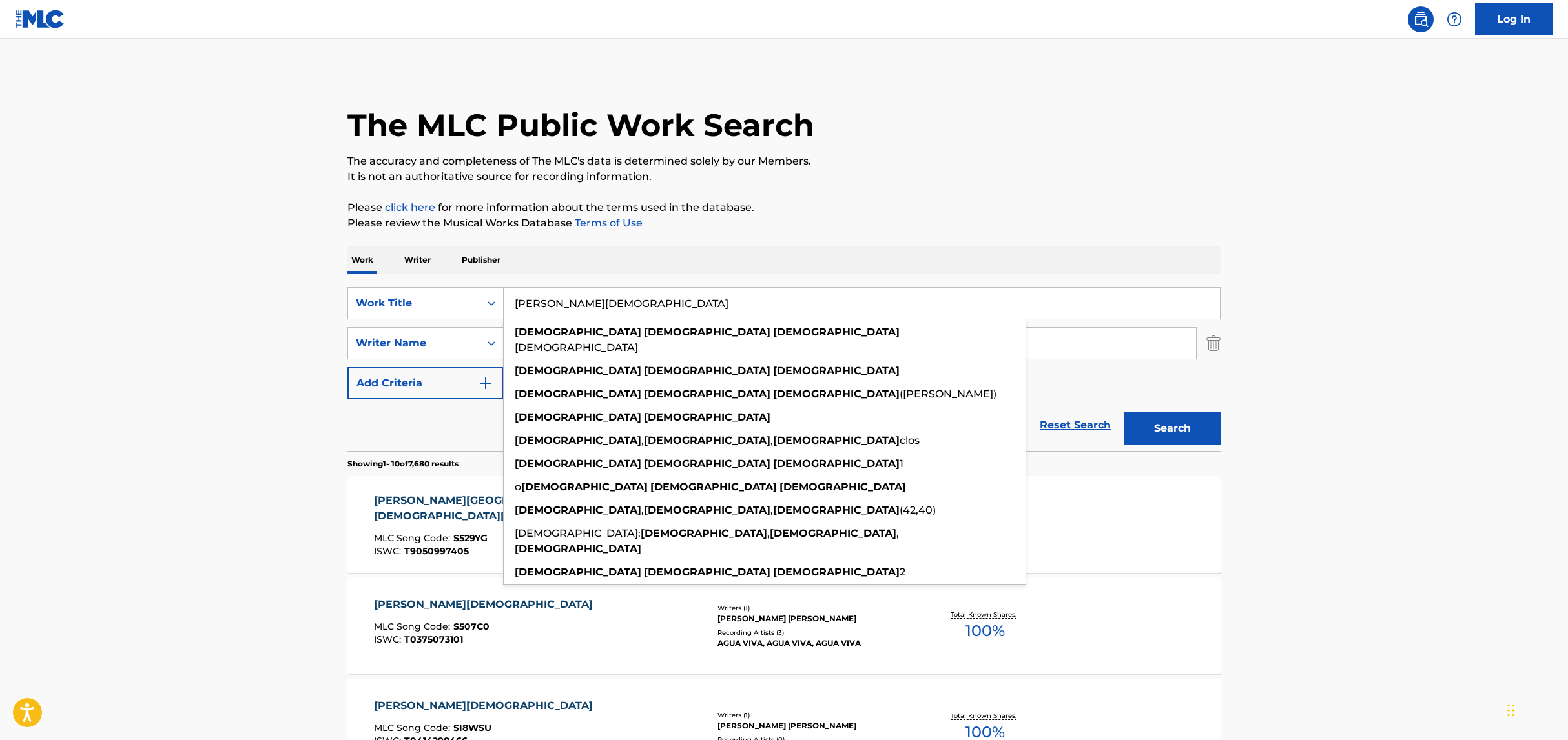
paste input "[PERSON_NAME]"
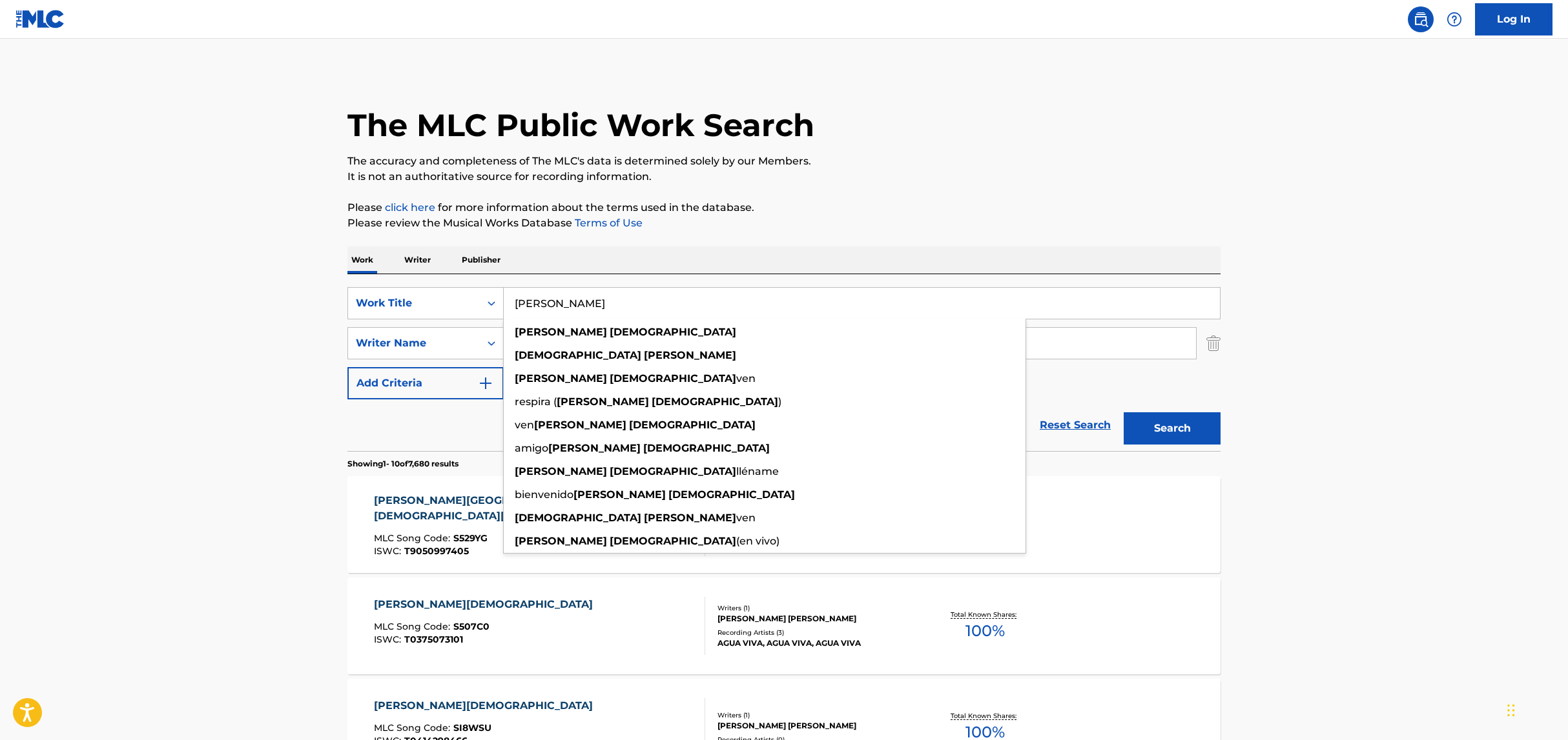
click at [625, 308] on input "[PERSON_NAME]" at bounding box center [861, 304] width 716 height 31
type input "[PERSON_NAME]"
click at [1124, 412] on button "Search" at bounding box center [1172, 428] width 97 height 32
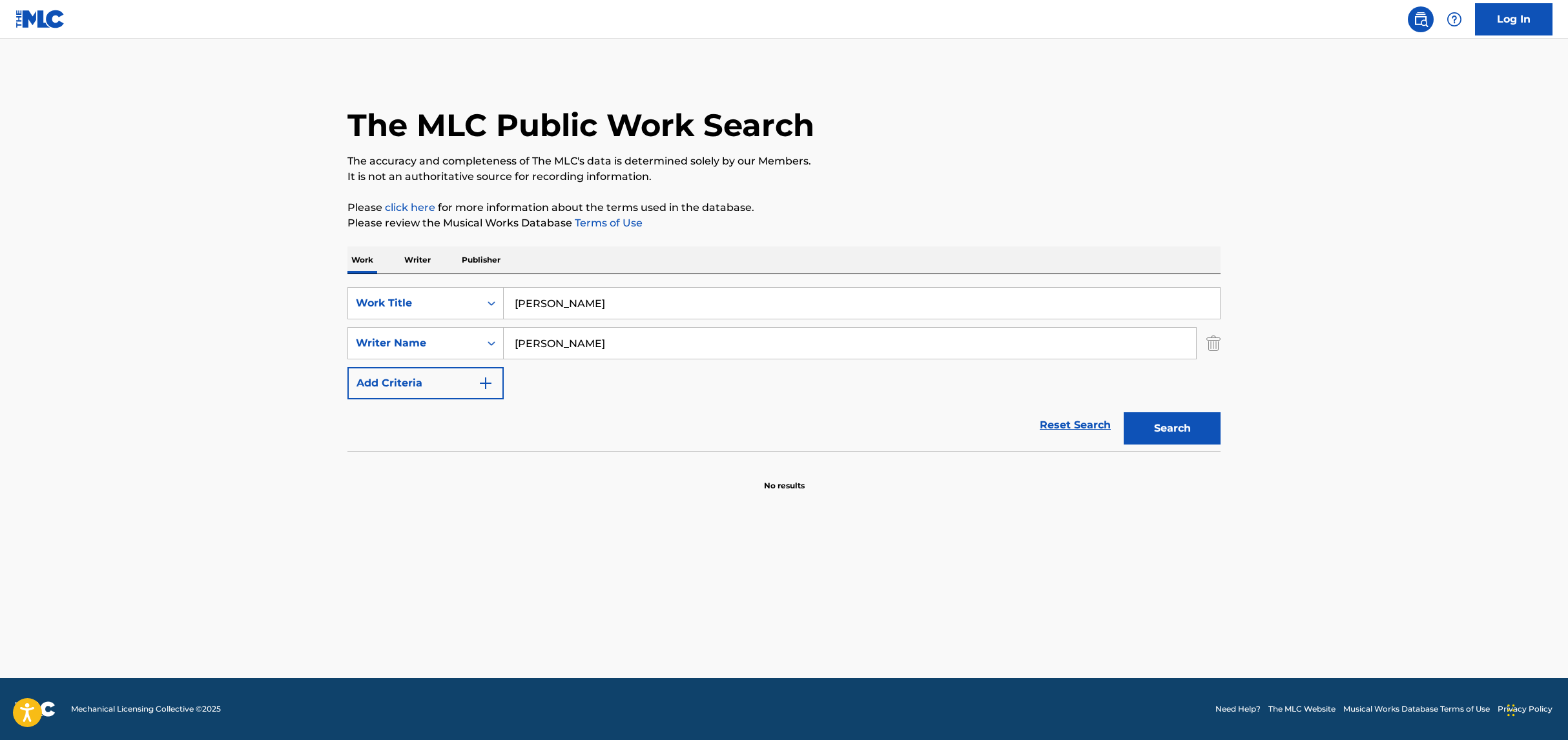
click at [612, 344] on input "[PERSON_NAME]" at bounding box center [849, 344] width 692 height 31
drag, startPoint x: 623, startPoint y: 344, endPoint x: 514, endPoint y: 329, distance: 110.0
click at [517, 329] on input "[PERSON_NAME]" at bounding box center [849, 344] width 692 height 31
click at [1157, 427] on button "Search" at bounding box center [1172, 428] width 97 height 32
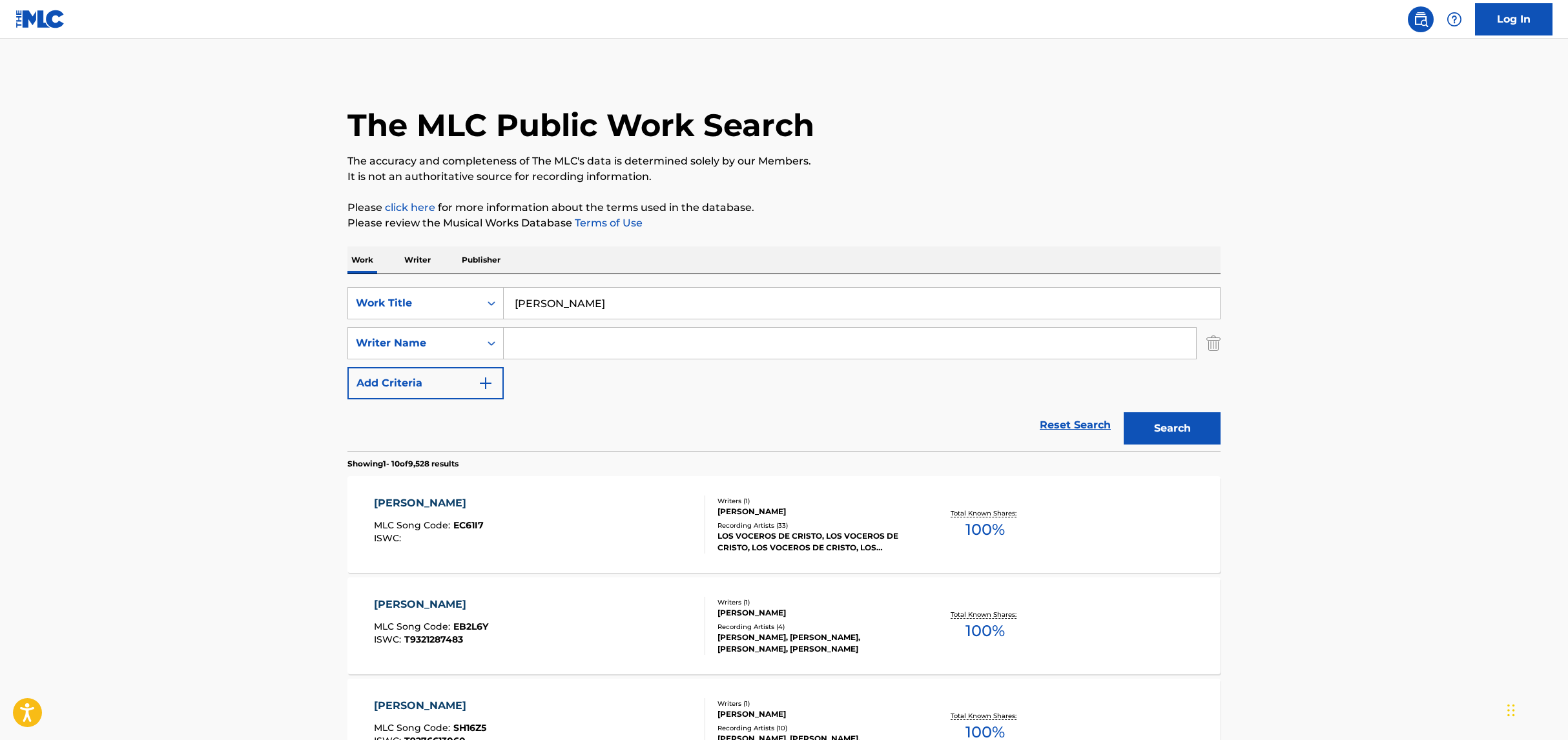
click at [602, 333] on input "Search Form" at bounding box center [849, 344] width 692 height 31
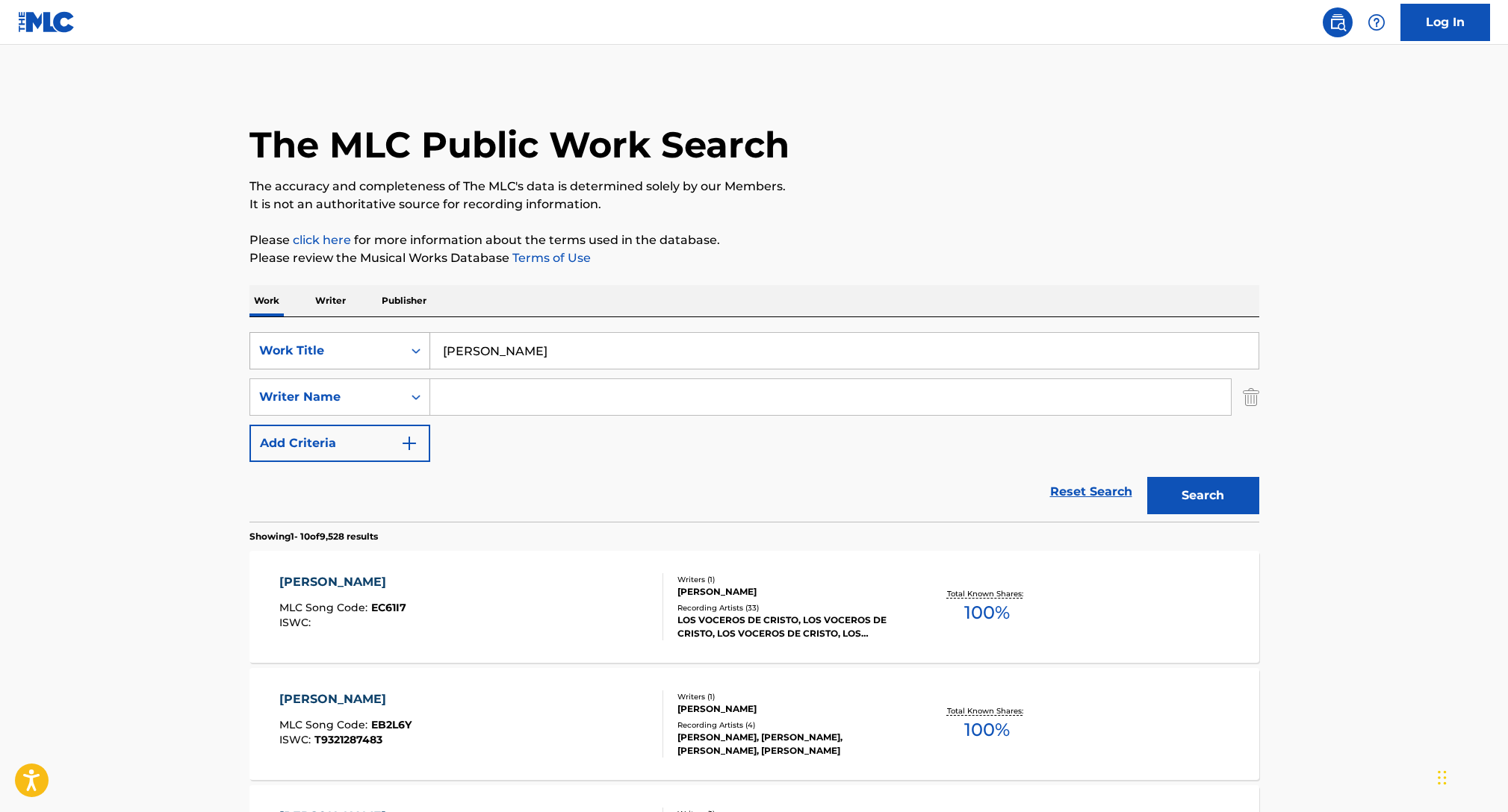
click at [372, 351] on div "Work Title" at bounding box center [325, 351] width 134 height 18
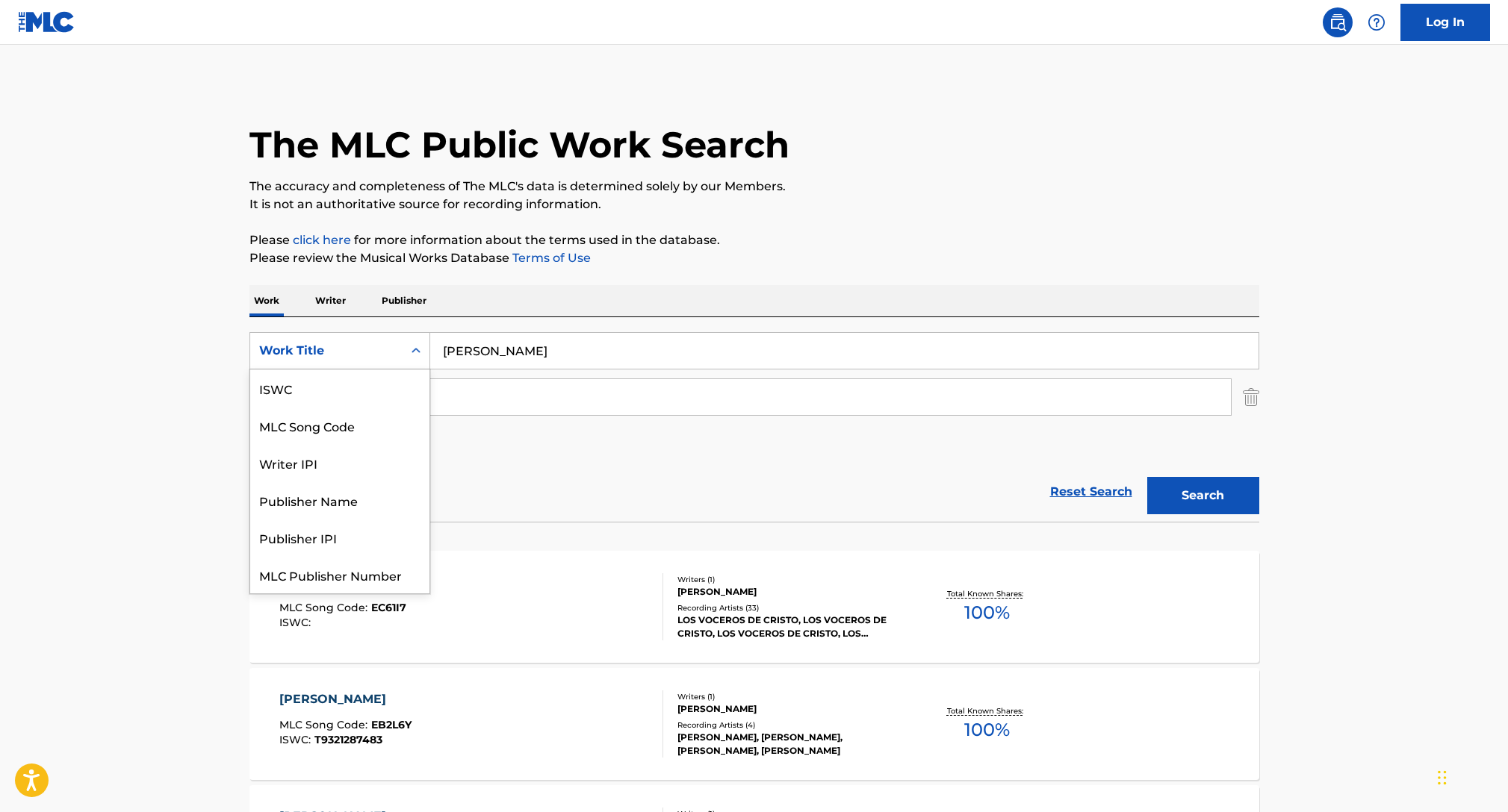
scroll to position [37, 0]
click at [366, 397] on div "MLC Song Code" at bounding box center [340, 388] width 179 height 37
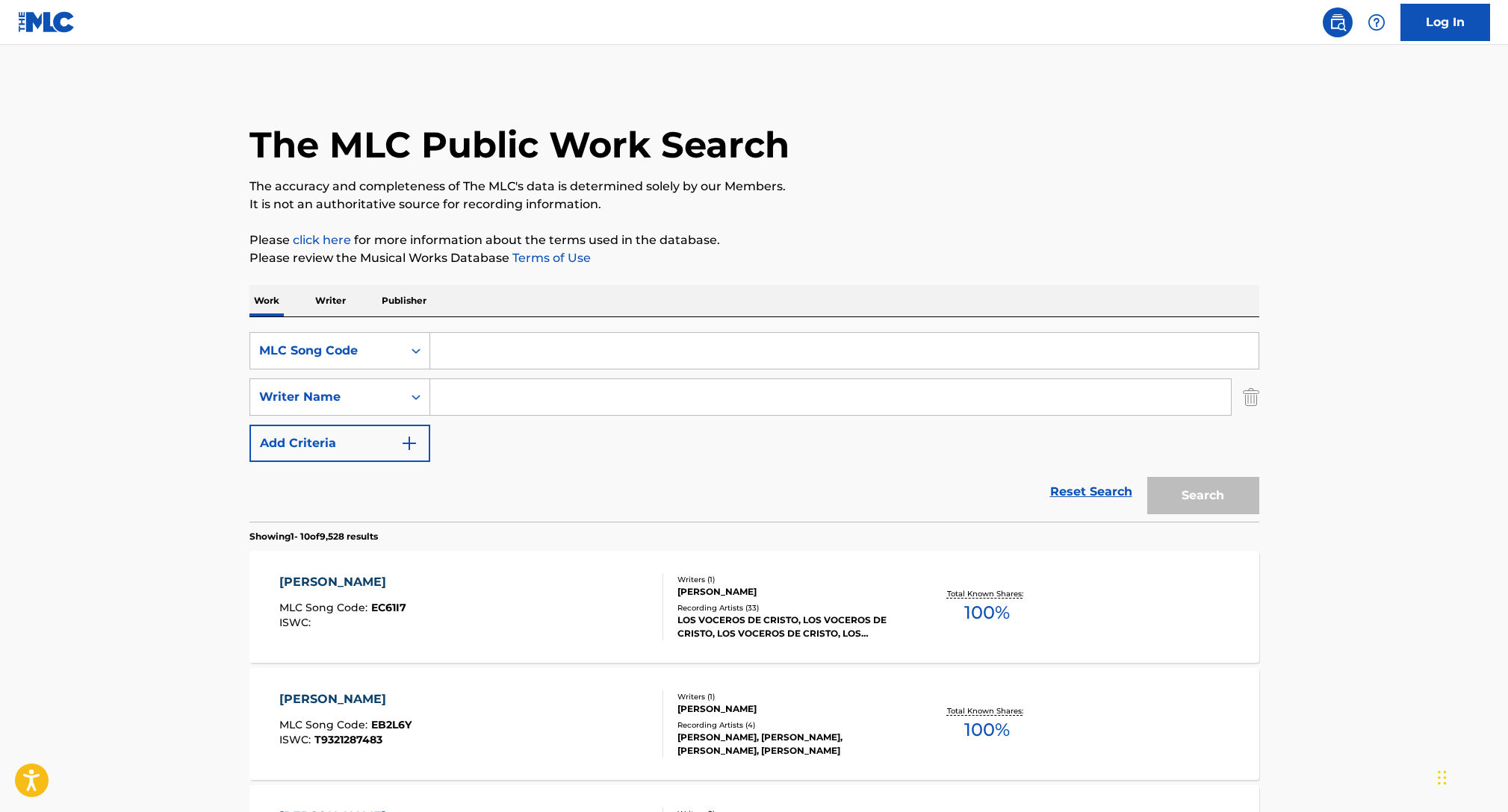
click at [492, 354] on input "Search Form" at bounding box center [844, 351] width 828 height 36
paste input "C15895"
type input "C15895"
click at [1236, 489] on button "Search" at bounding box center [1203, 495] width 112 height 37
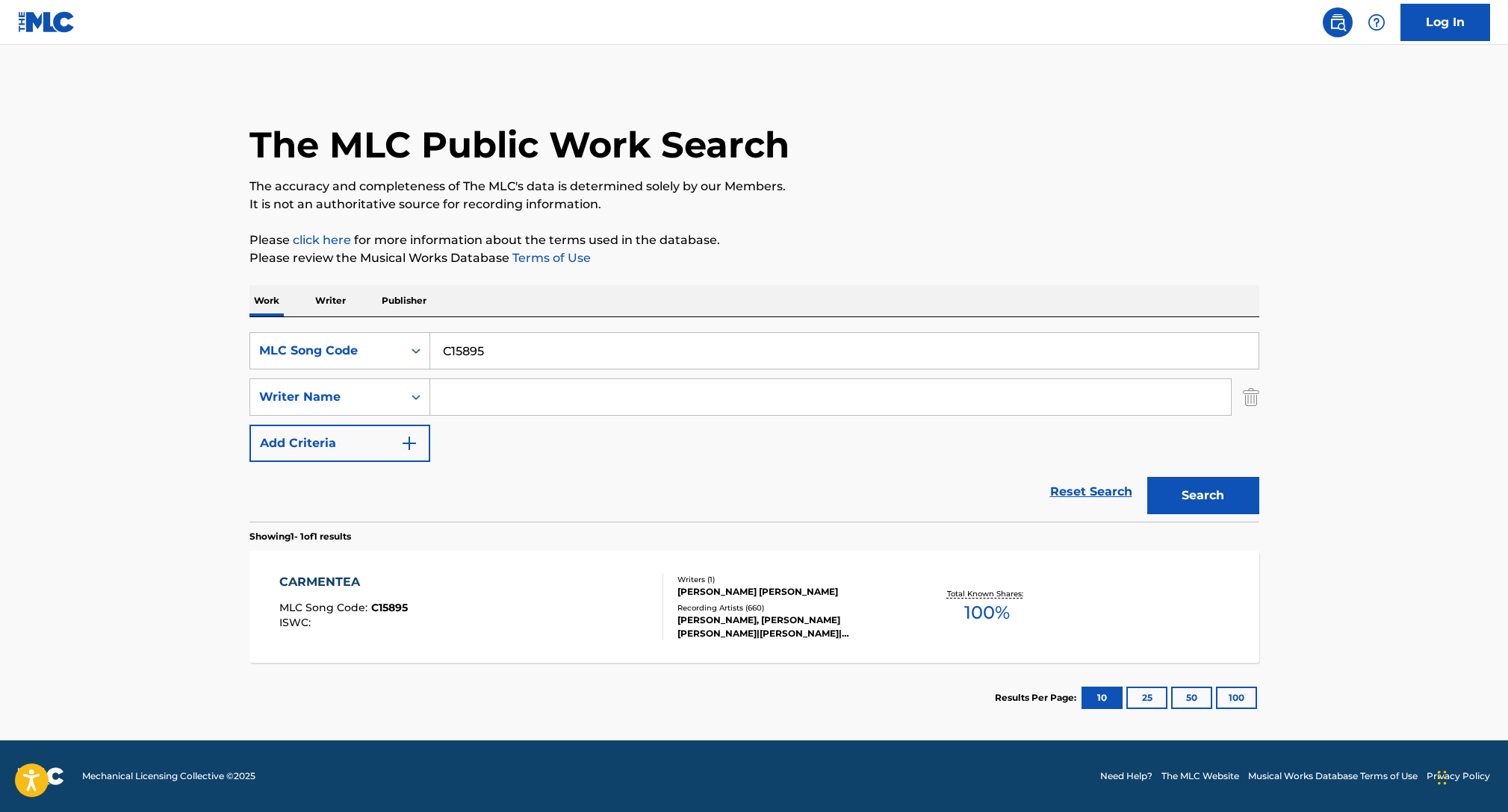
click at [394, 586] on div "CARMENTEA" at bounding box center [343, 582] width 129 height 18
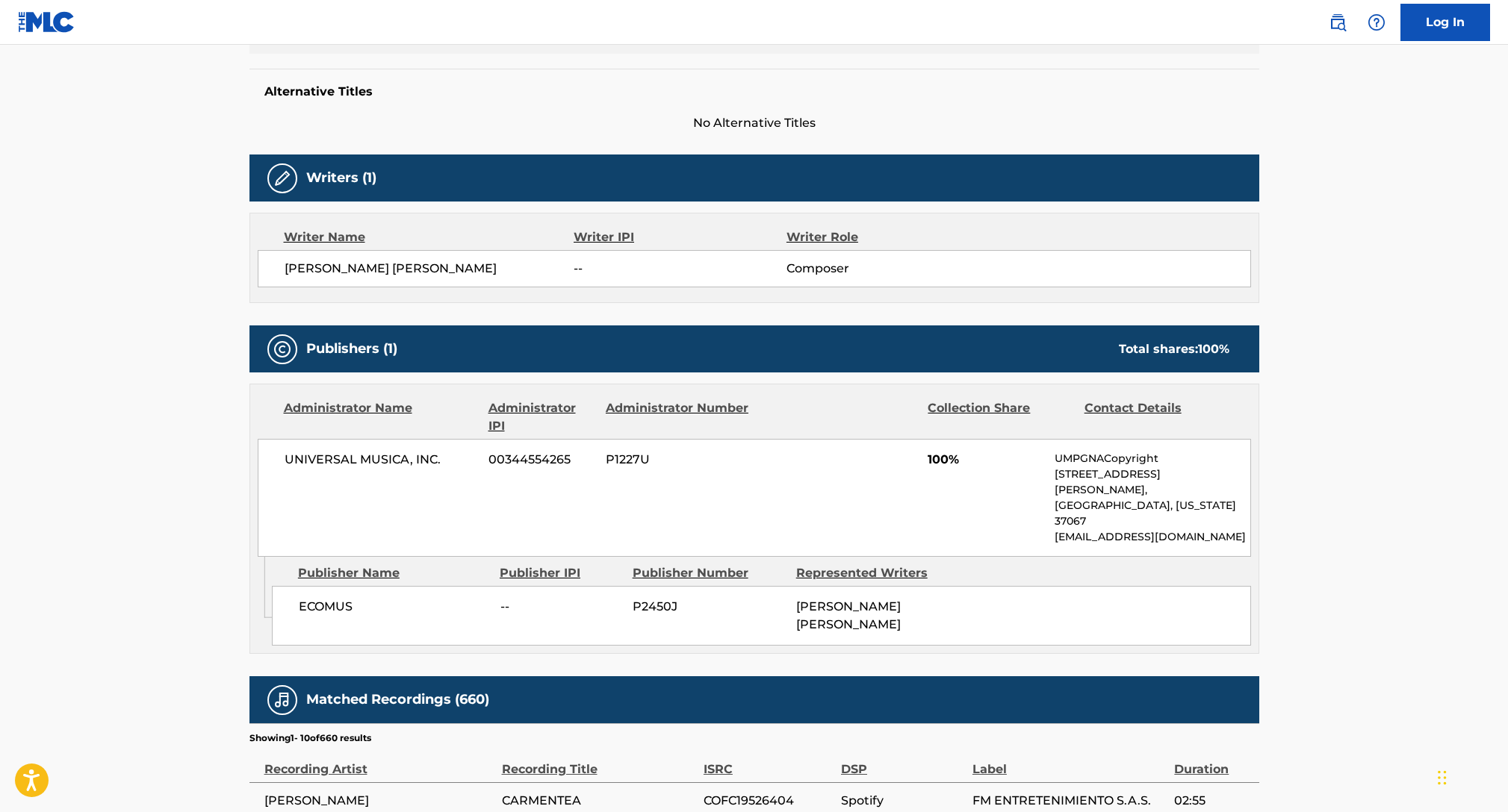
scroll to position [281, 0]
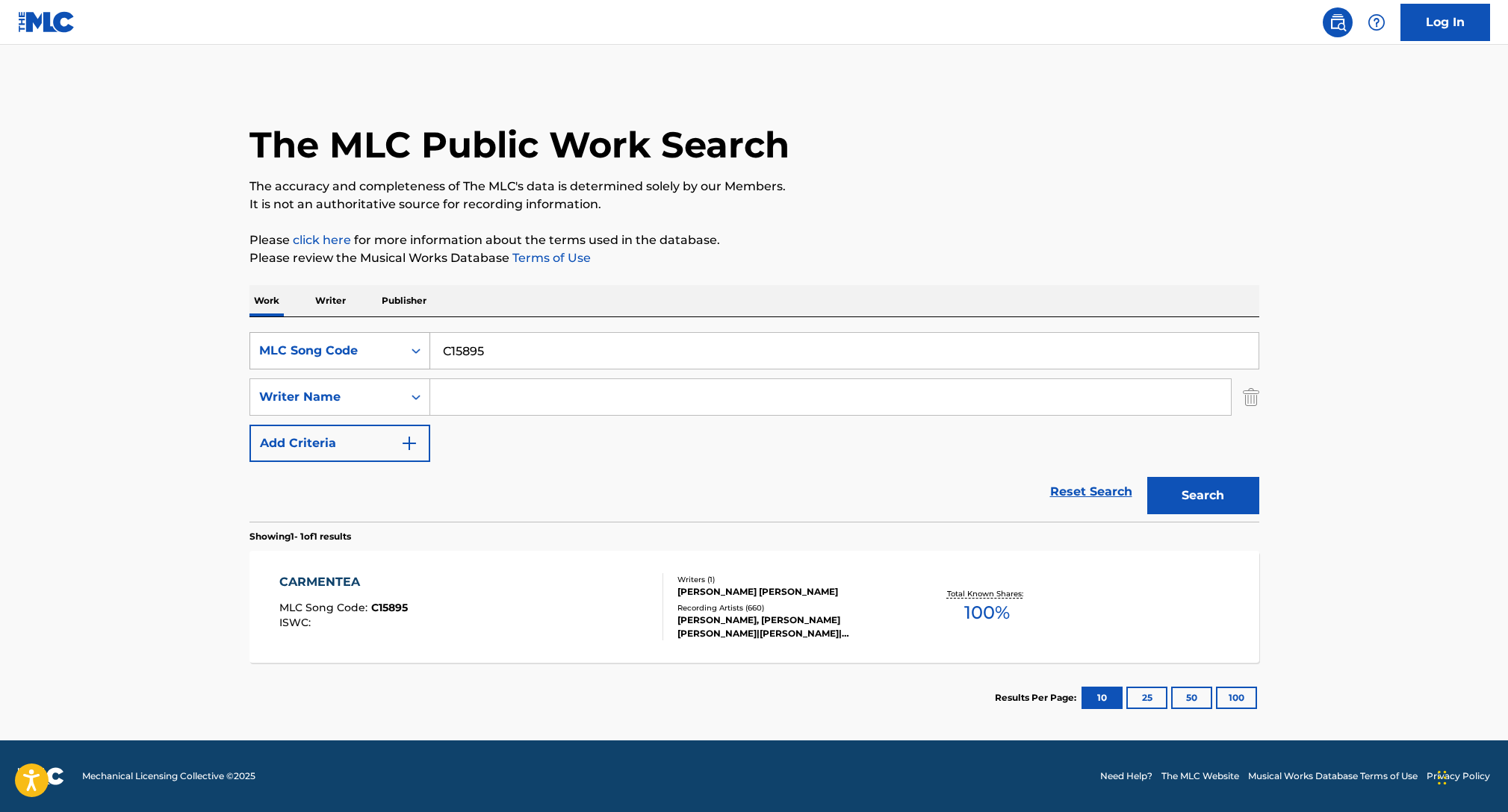
drag, startPoint x: 525, startPoint y: 353, endPoint x: 385, endPoint y: 346, distance: 140.2
click at [398, 347] on div "SearchWithCriteriaa653dfdc-c861-4db3-8b5f-0ec25c19ca7c MLC Song Code C15895" at bounding box center [754, 351] width 1010 height 37
paste input "AVCLEY"
click at [1147, 477] on button "Search" at bounding box center [1203, 495] width 112 height 37
drag, startPoint x: 513, startPoint y: 351, endPoint x: 386, endPoint y: 336, distance: 127.9
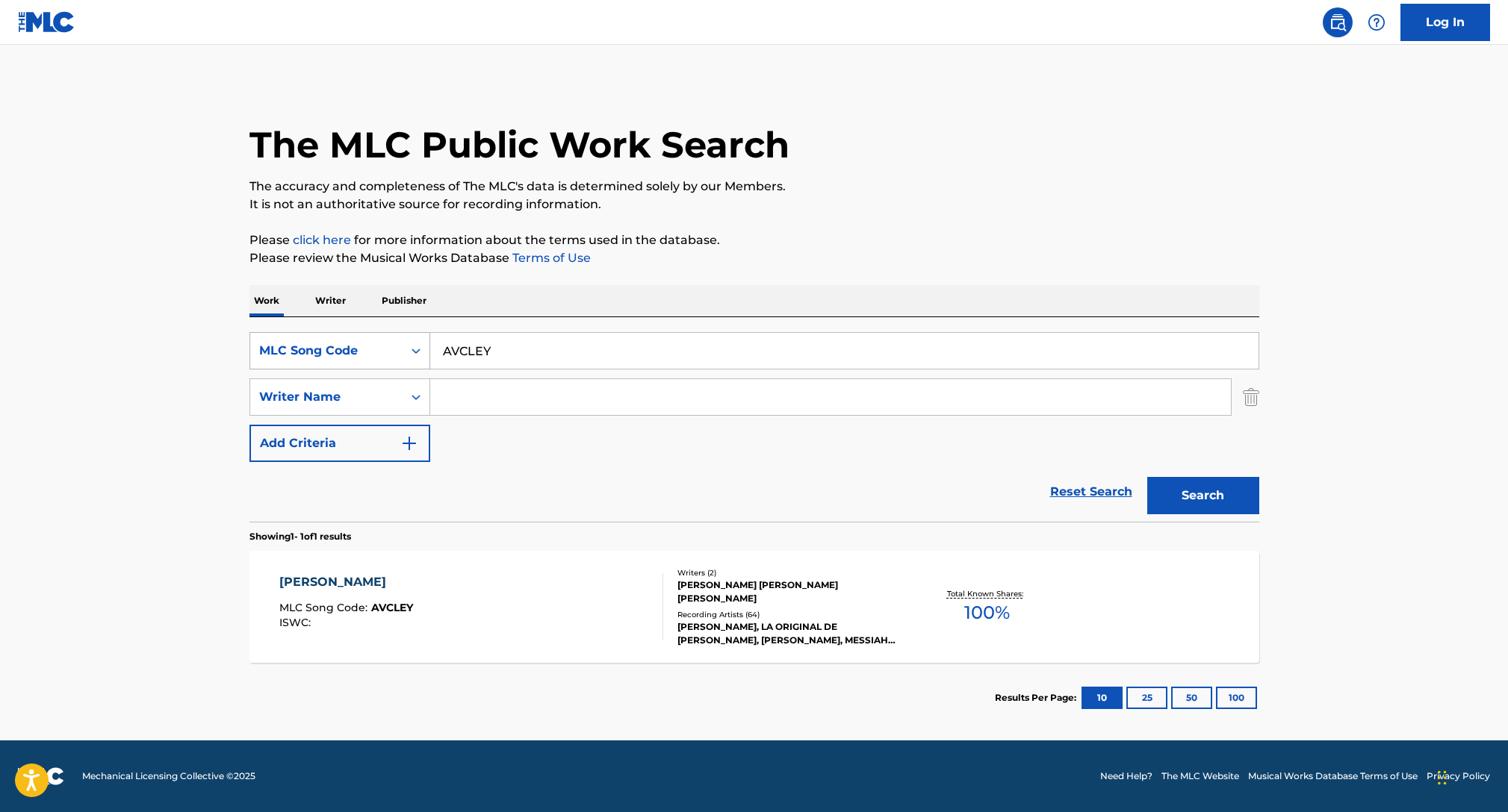
click at [392, 337] on div "SearchWithCriteriaa653dfdc-c861-4db3-8b5f-0ec25c19ca7c MLC Song Code AVCLEY" at bounding box center [754, 351] width 1010 height 37
paste input "ZV79U6"
type input "ZV79U6"
click at [1147, 477] on button "Search" at bounding box center [1203, 495] width 112 height 37
click at [655, 620] on div at bounding box center [656, 607] width 12 height 68
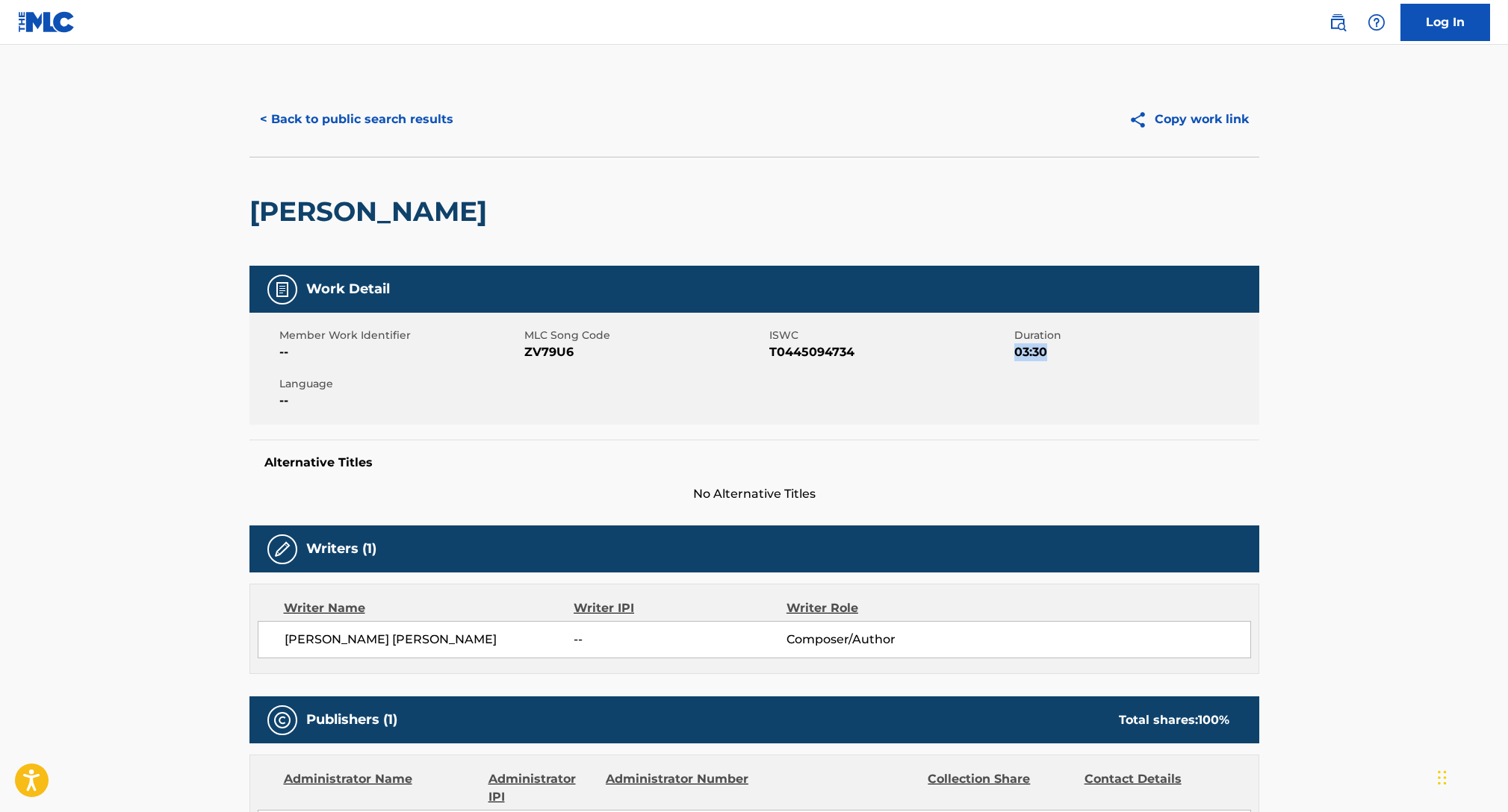
drag, startPoint x: 1506, startPoint y: 332, endPoint x: 1509, endPoint y: 379, distance: 47.1
click at [1508, 379] on html "Accessibility Screen-Reader Guide, Feedback, and Issue Reporting | New window L…" at bounding box center [754, 406] width 1508 height 812
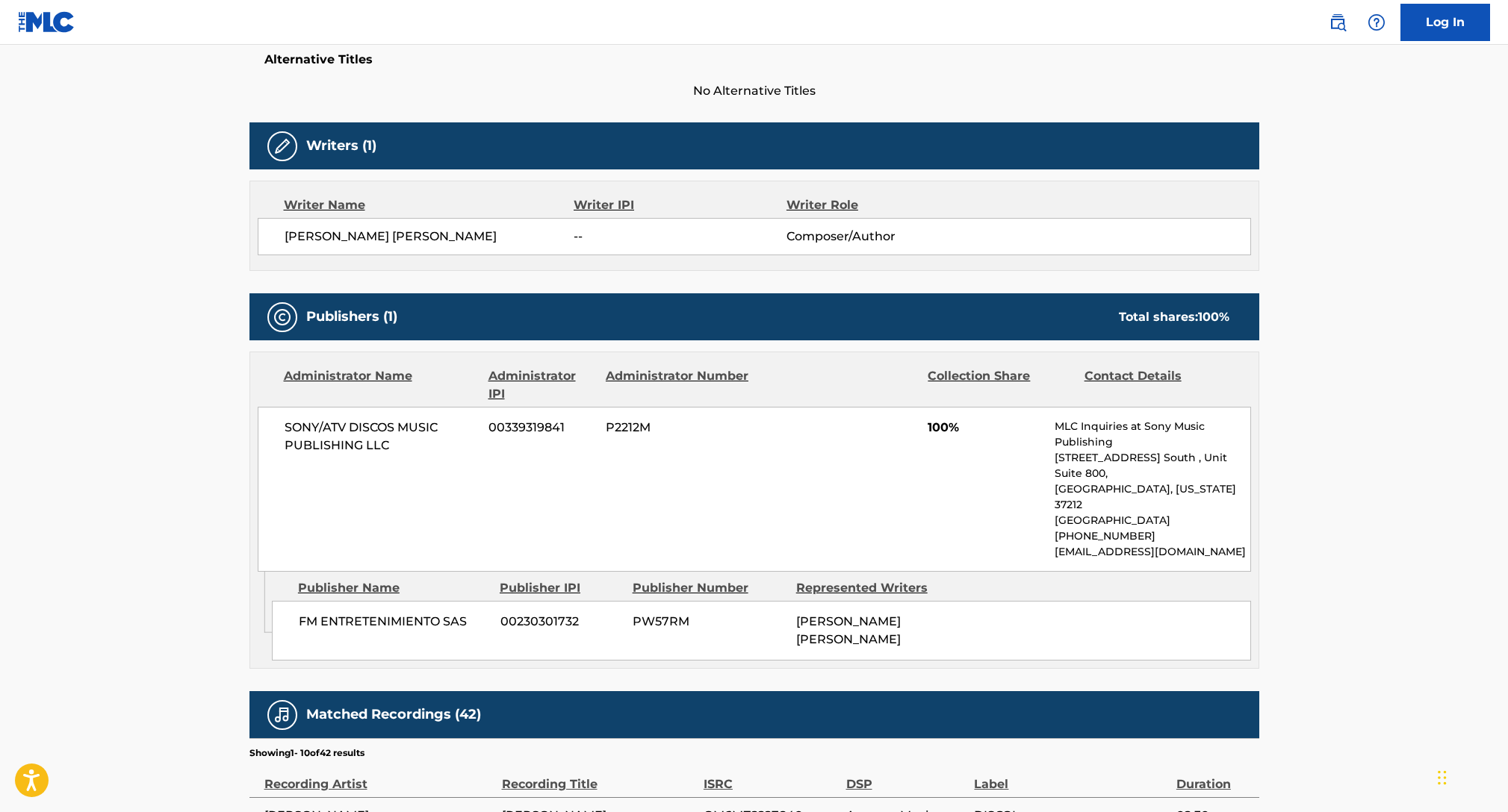
scroll to position [251, 0]
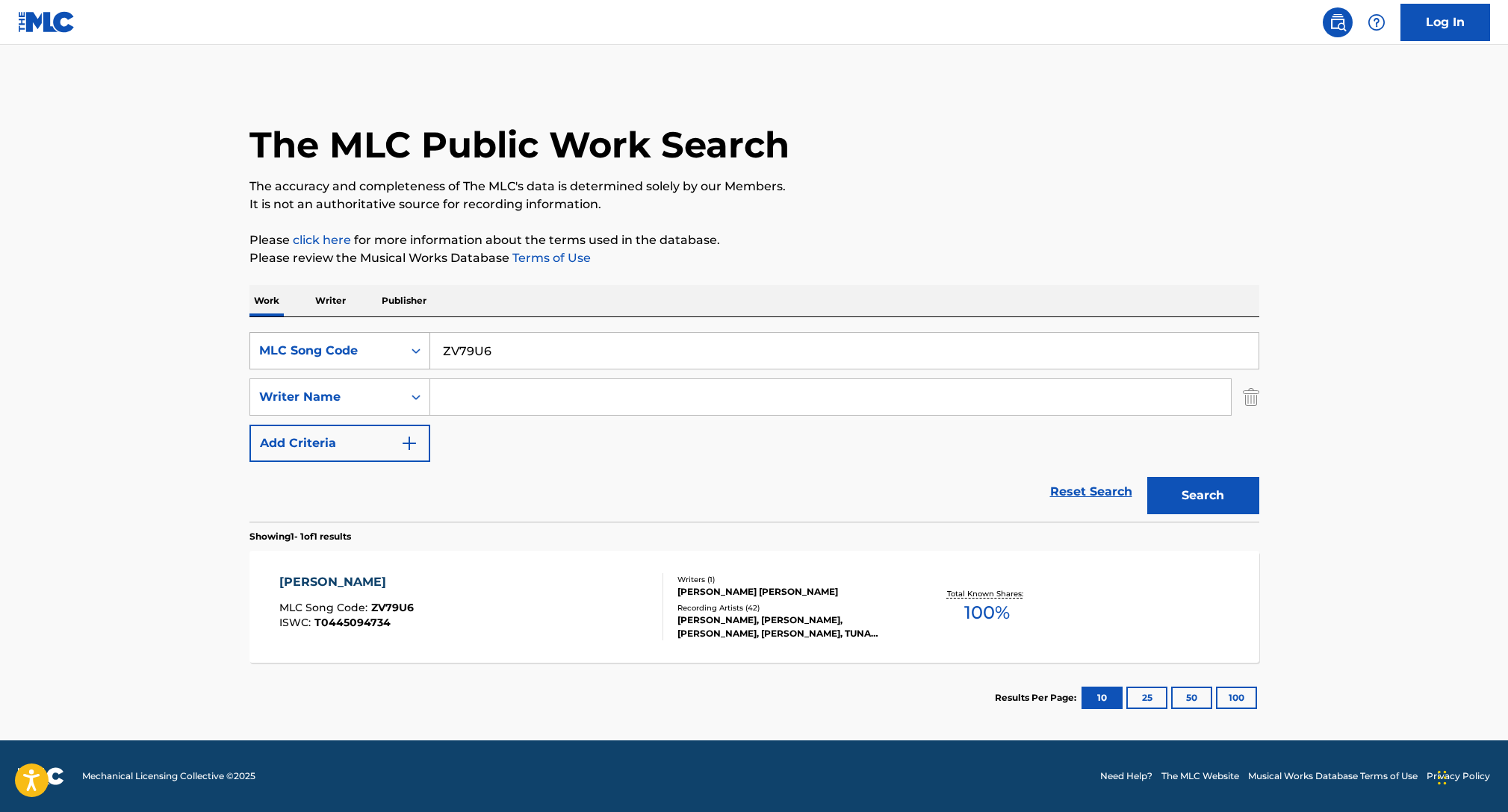
drag, startPoint x: 515, startPoint y: 361, endPoint x: 366, endPoint y: 339, distance: 150.6
click at [366, 339] on div "SearchWithCriteriaa653dfdc-c861-4db3-8b5f-0ec25c19ca7c MLC Song Code ZV79U6" at bounding box center [754, 351] width 1010 height 37
paste input "AVCLEY"
type input "AVCLEY"
click at [1147, 477] on button "Search" at bounding box center [1203, 495] width 112 height 37
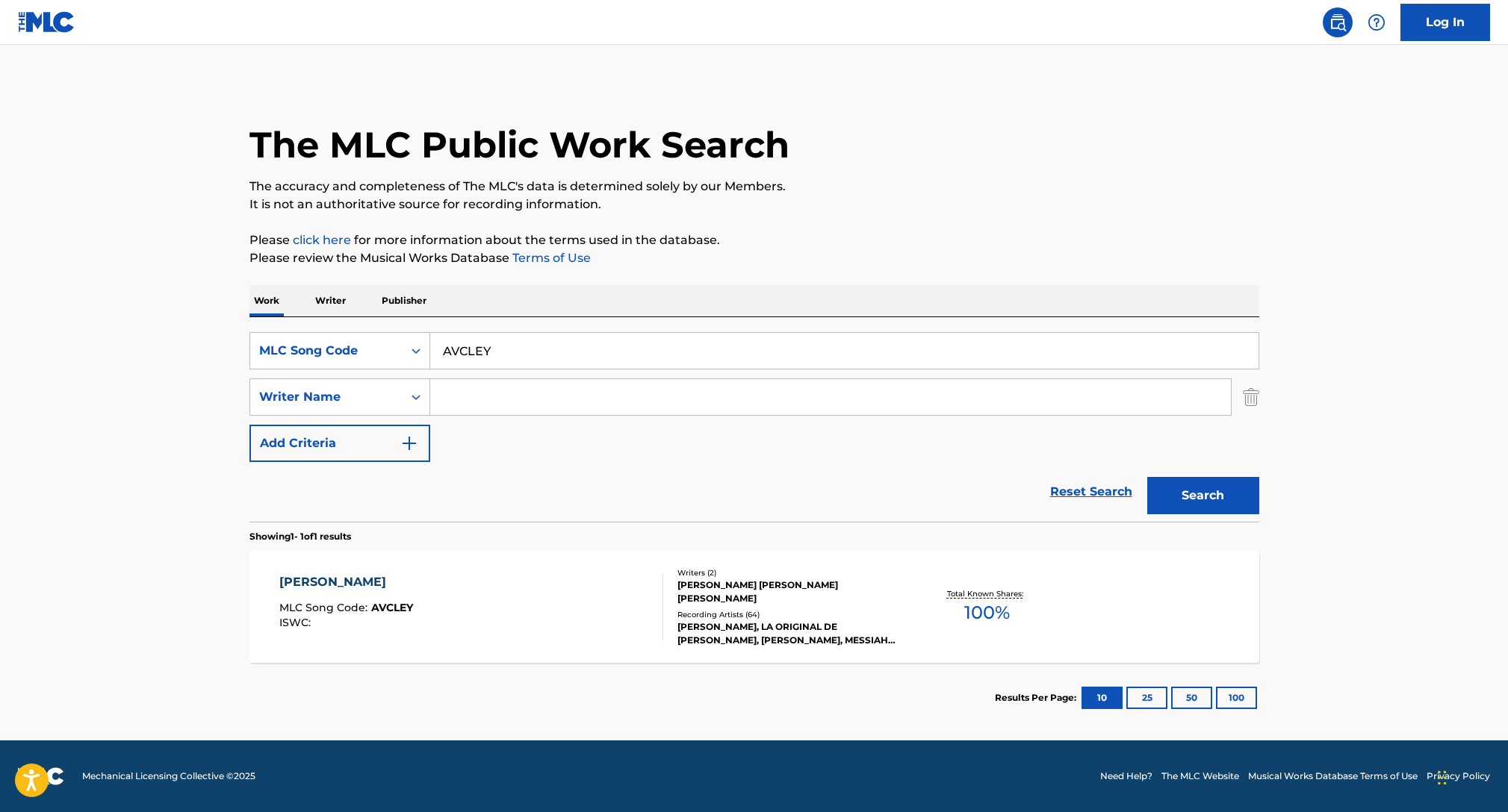
click at [352, 586] on div "[PERSON_NAME]" at bounding box center [346, 582] width 133 height 18
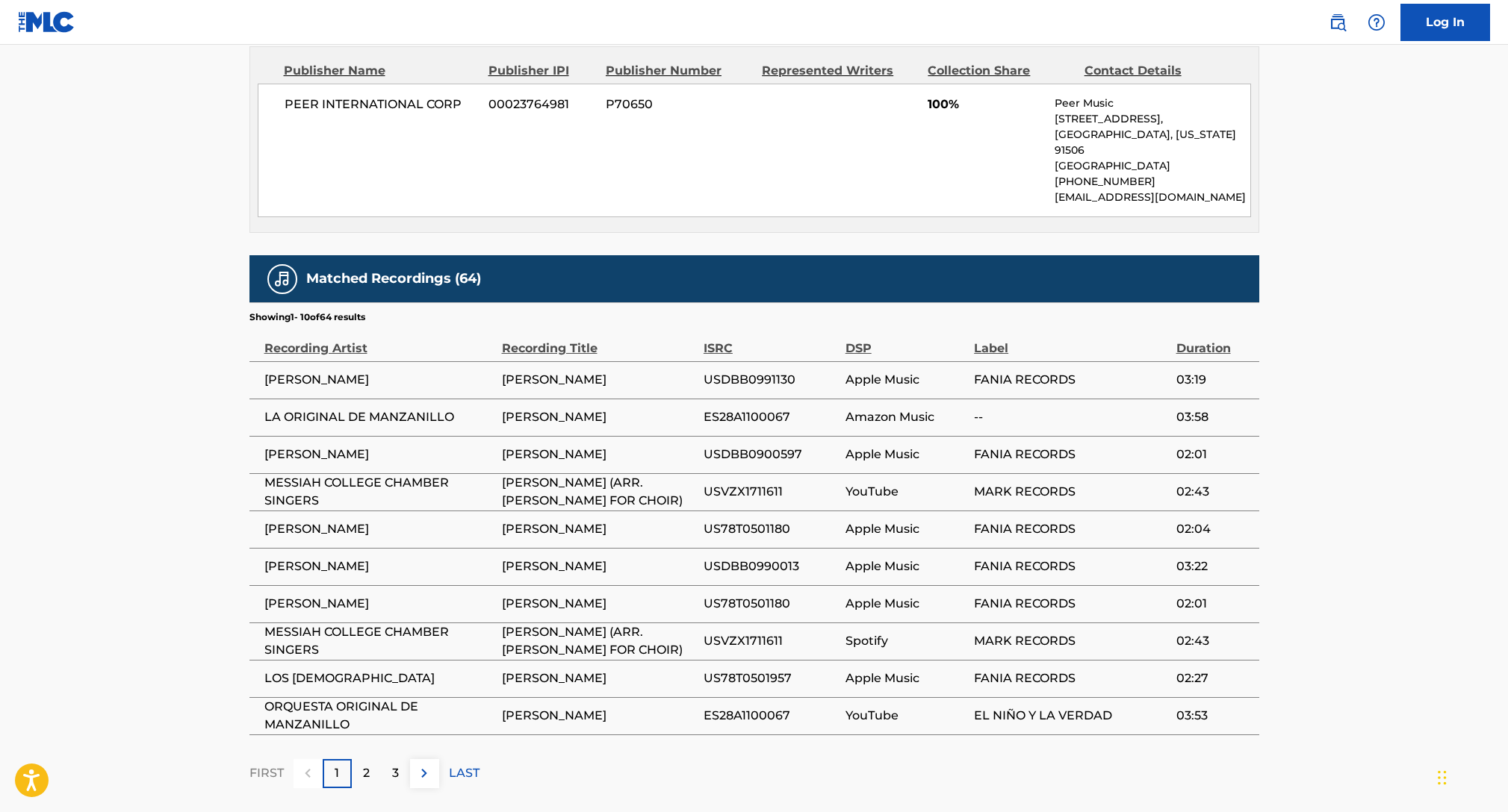
scroll to position [740, 0]
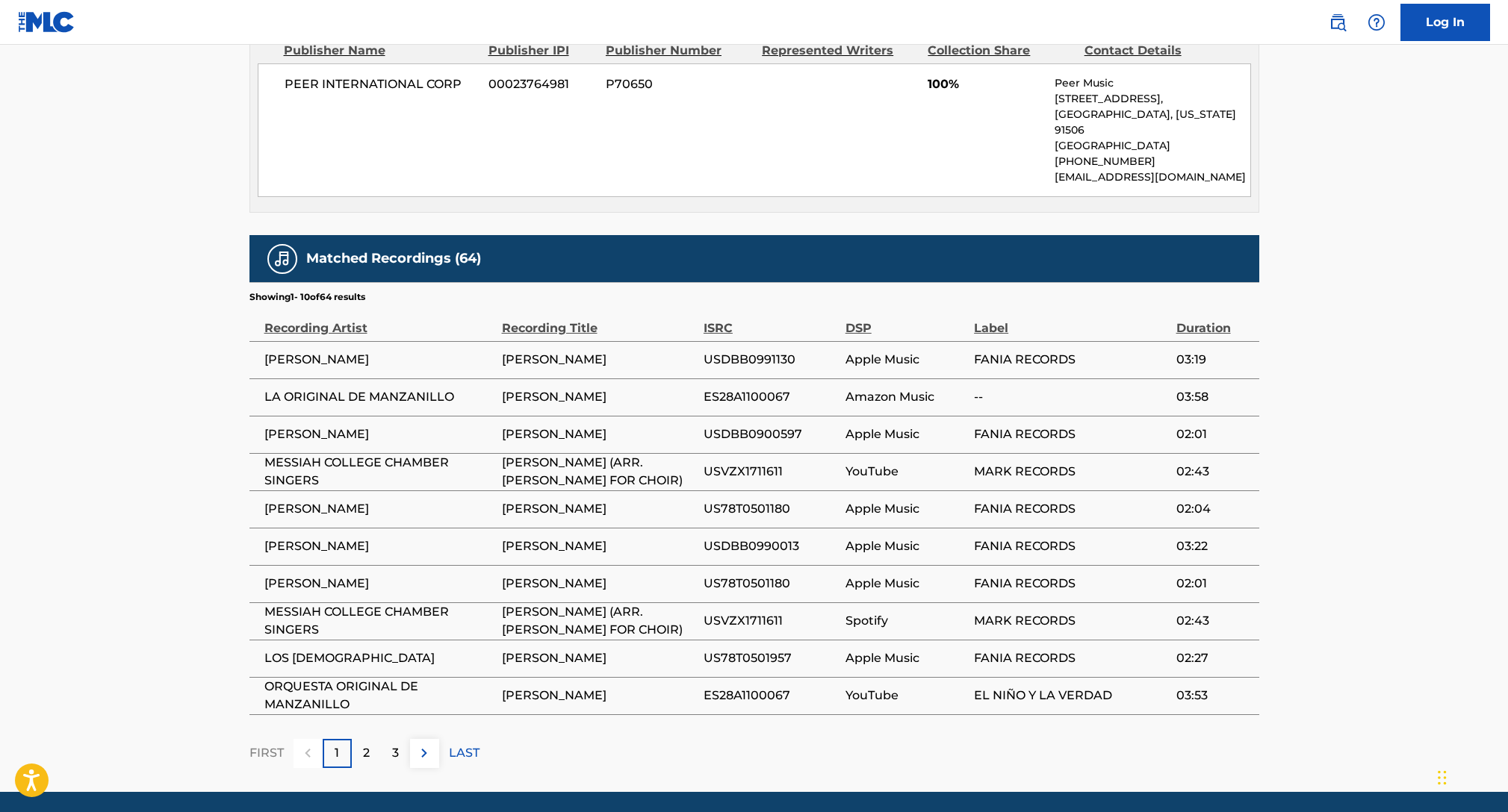
click at [363, 757] on p "2" at bounding box center [366, 753] width 6 height 18
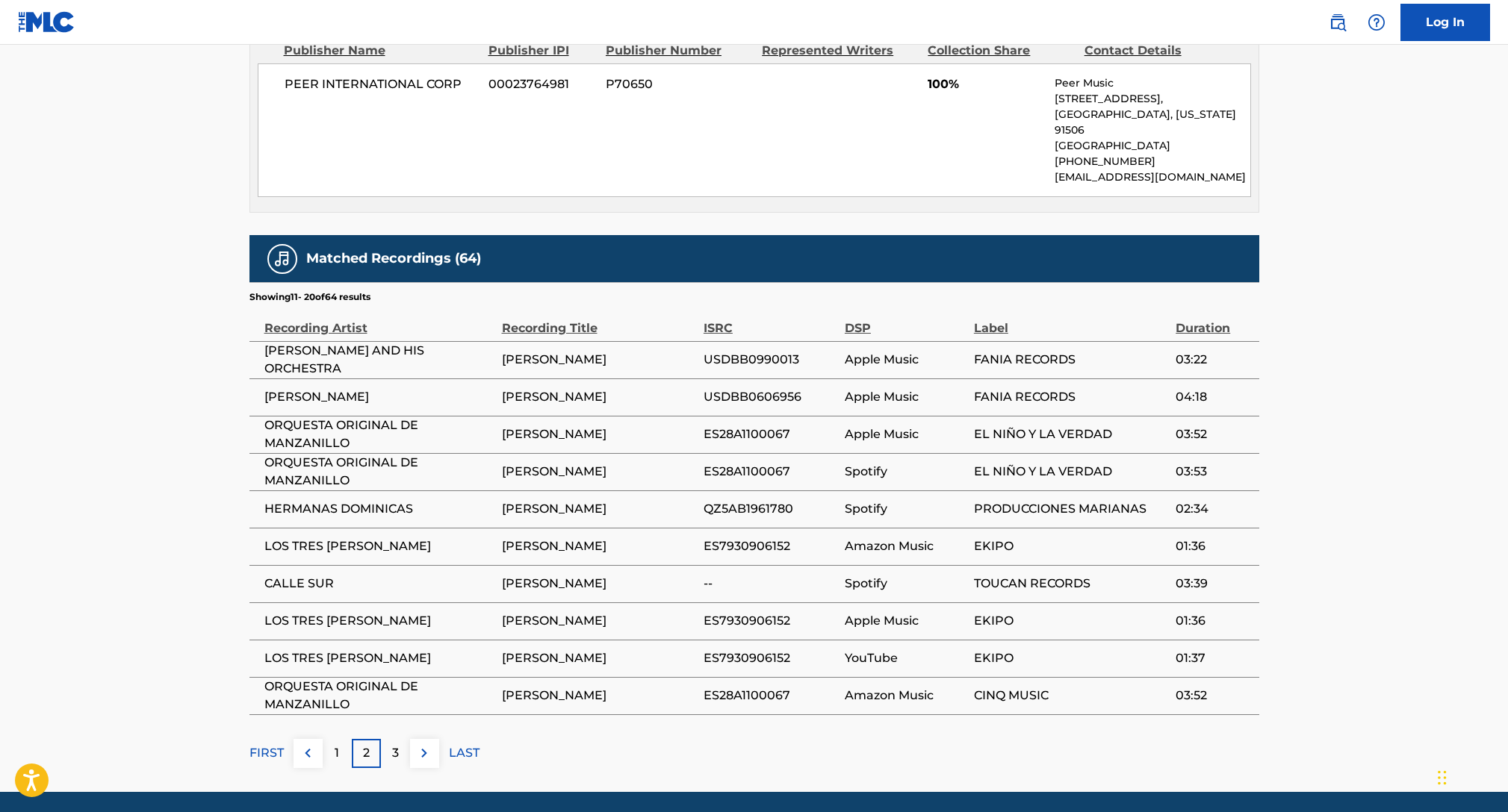
click at [386, 760] on div "3" at bounding box center [396, 753] width 29 height 29
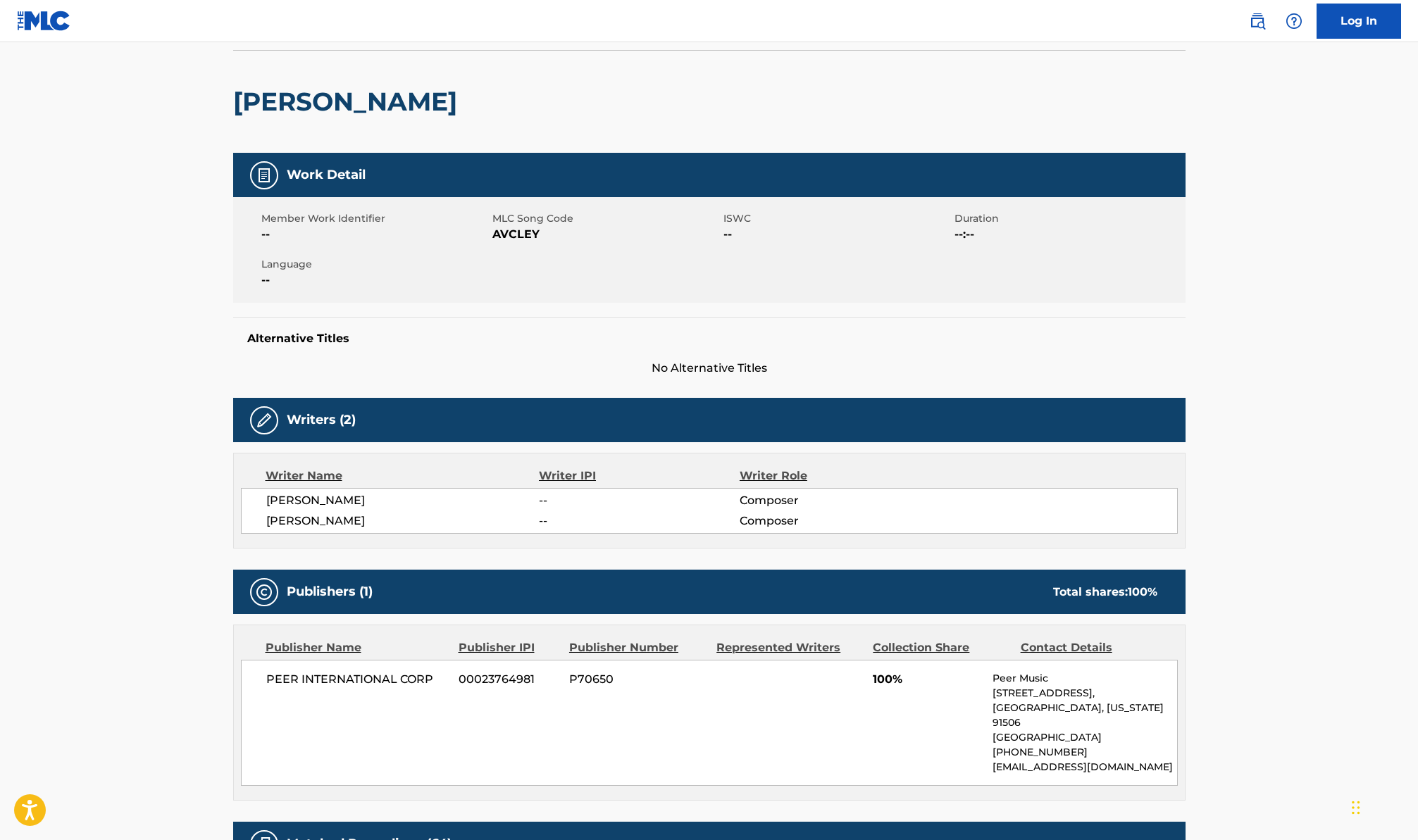
scroll to position [0, 0]
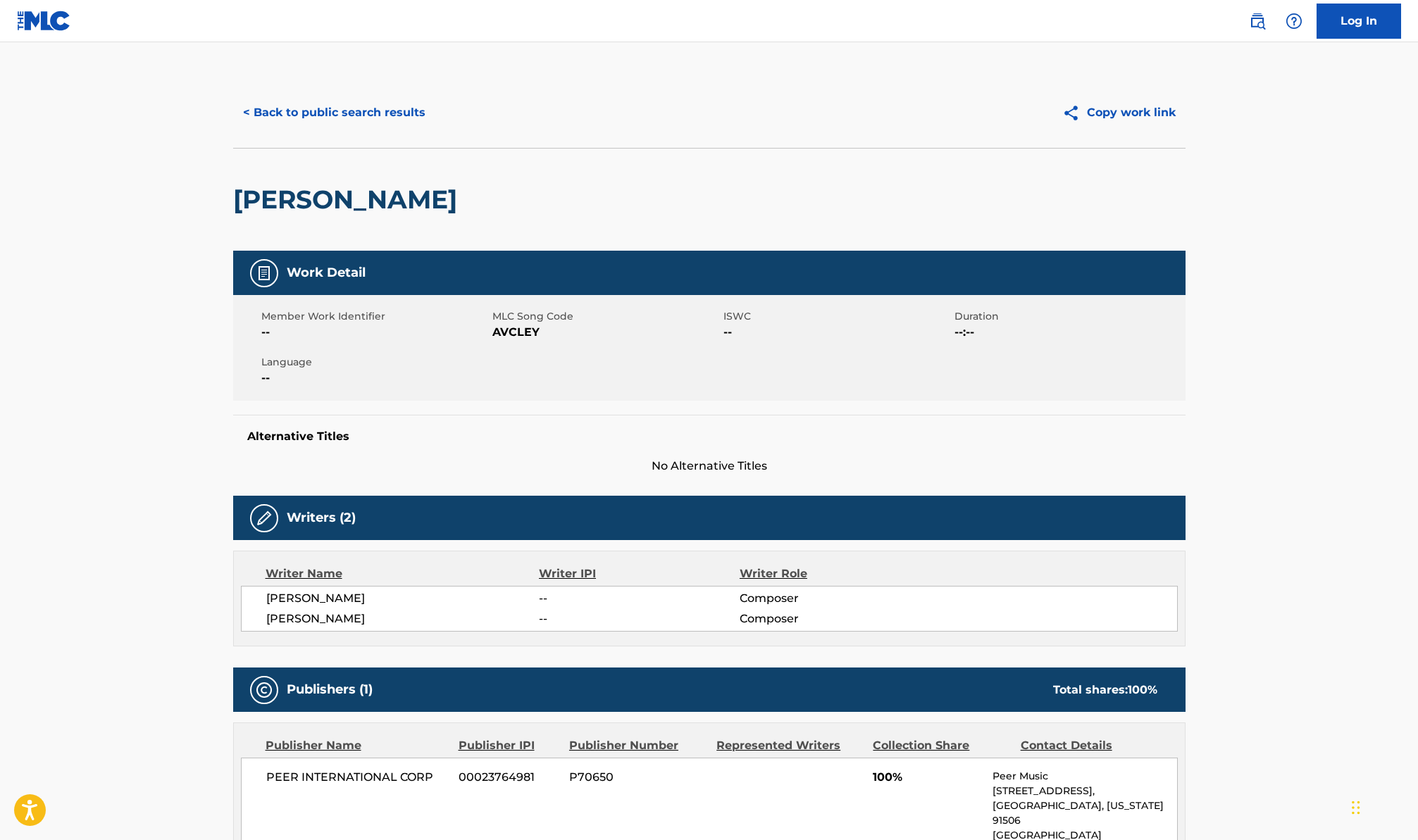
click at [280, 117] on button "< Back to public search results" at bounding box center [334, 112] width 202 height 35
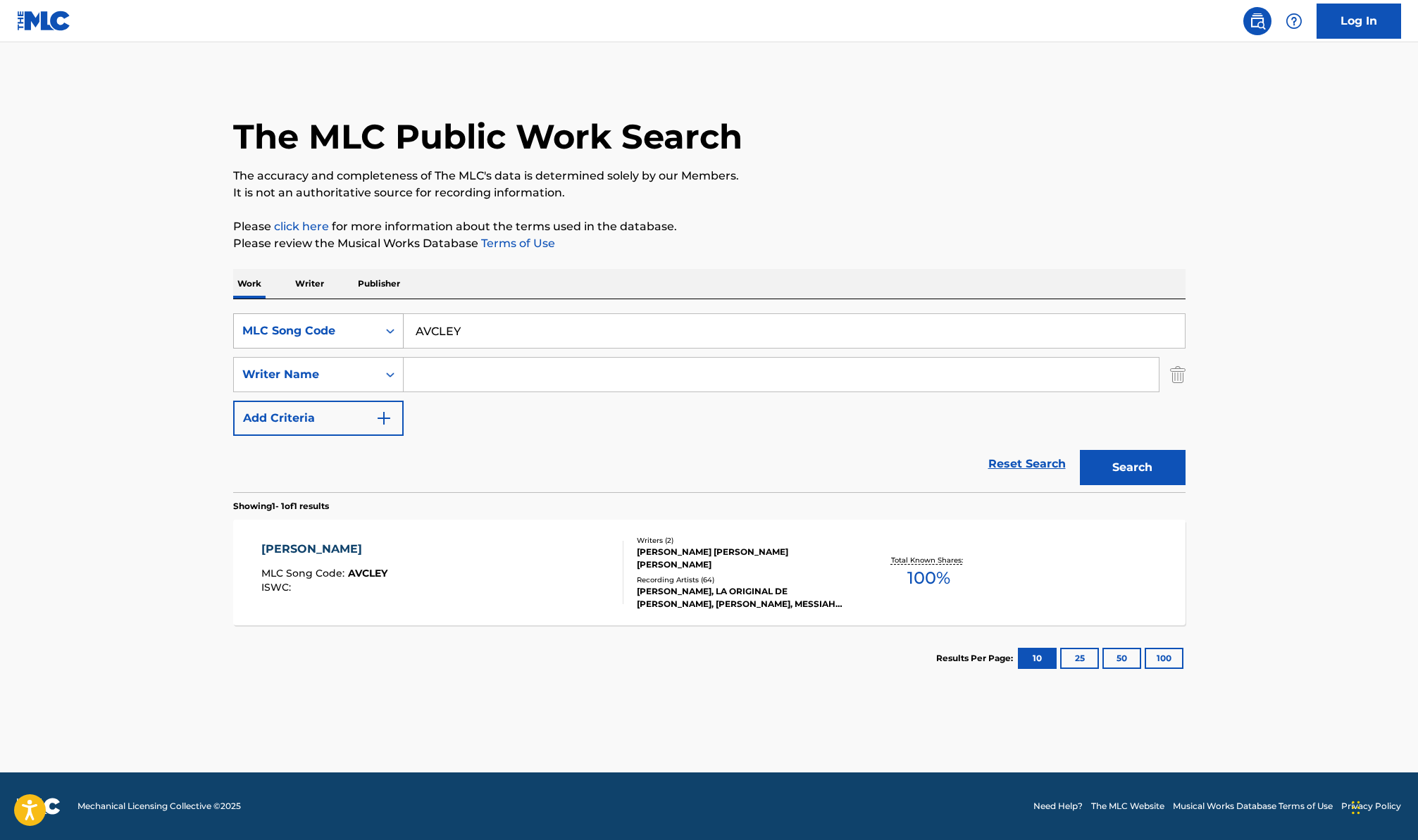
drag, startPoint x: 481, startPoint y: 331, endPoint x: 381, endPoint y: 324, distance: 100.2
click at [382, 324] on div "SearchWithCriteriaa653dfdc-c861-4db3-8b5f-0ec25c19ca7c MLC Song Code AVCLEY" at bounding box center [709, 331] width 952 height 35
paste input "Cómo Aquella Ballena"
type input "Cómo Aquella Ballena"
click at [299, 333] on div "MLC Song Code" at bounding box center [305, 331] width 127 height 17
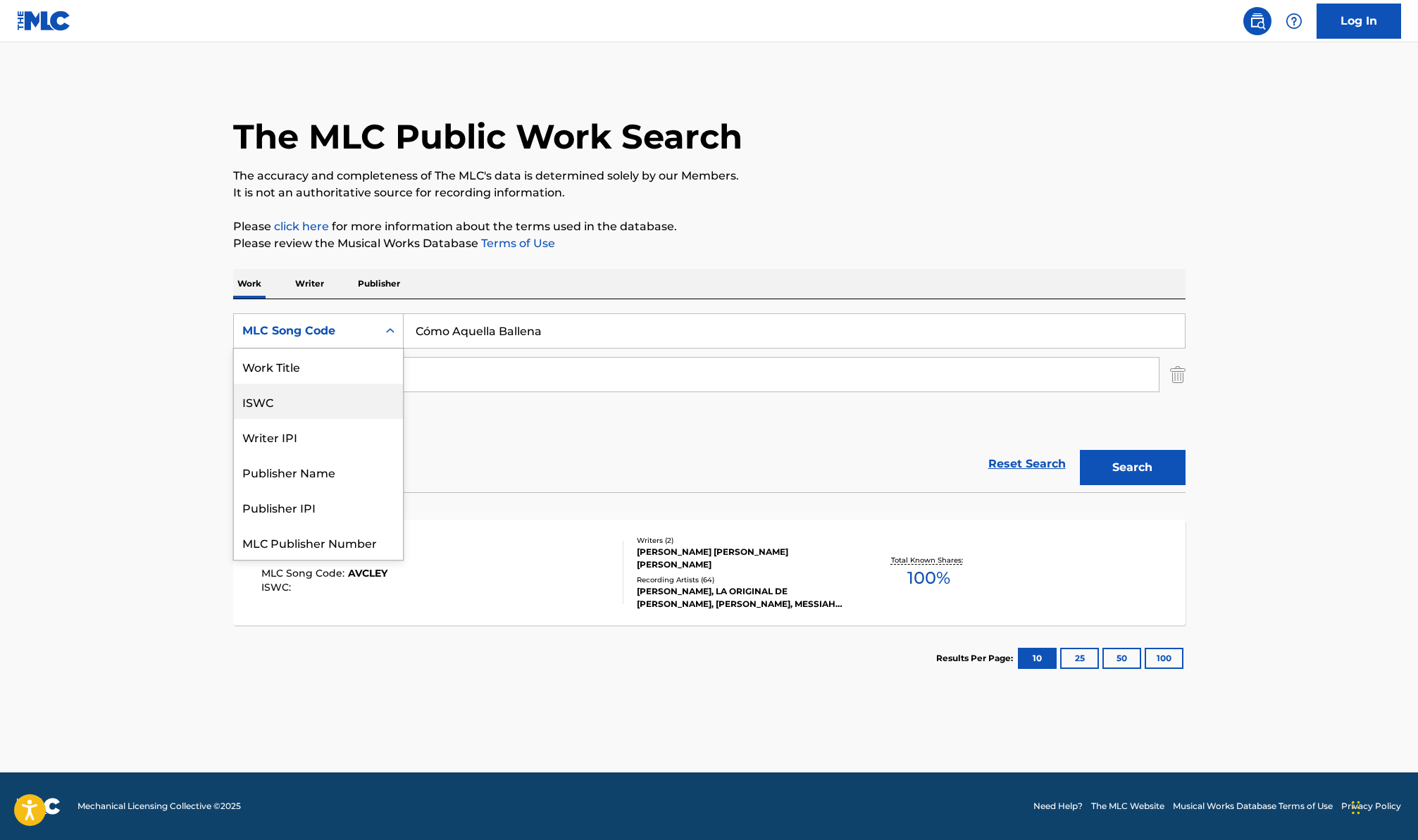
click at [327, 384] on div "ISWC" at bounding box center [318, 401] width 169 height 35
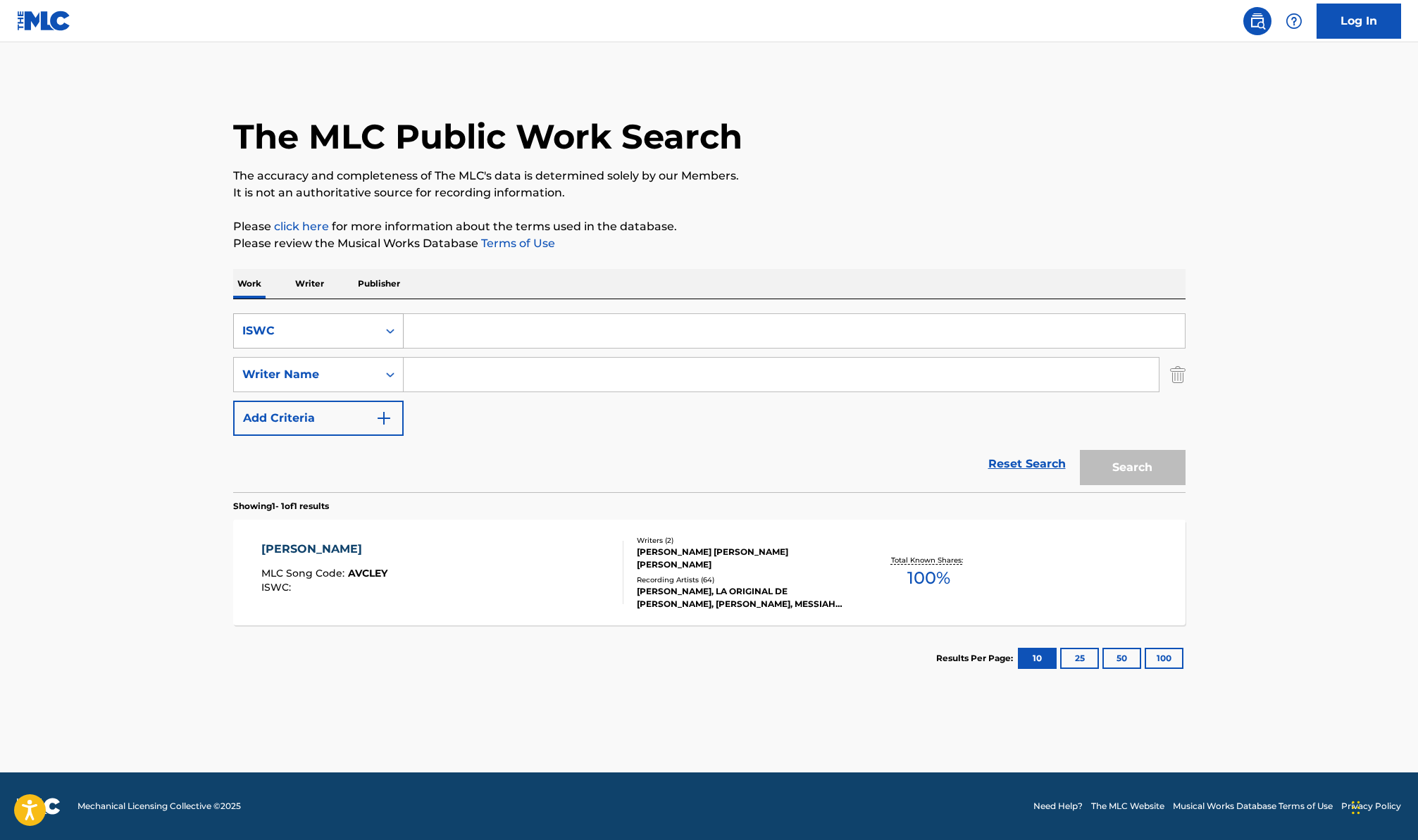
click at [343, 332] on div "ISWC" at bounding box center [305, 331] width 127 height 17
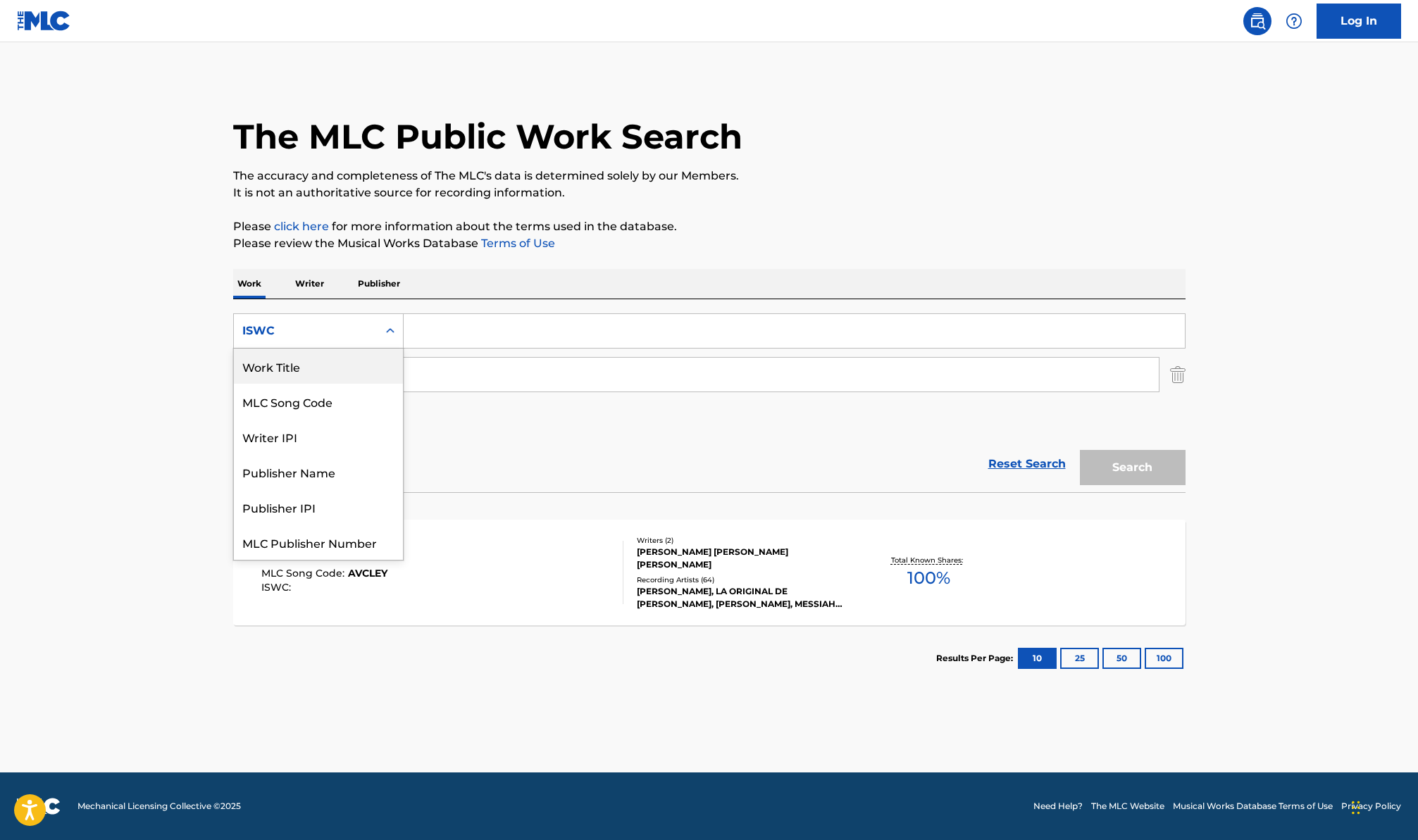
click at [334, 364] on div "Work Title" at bounding box center [318, 366] width 169 height 35
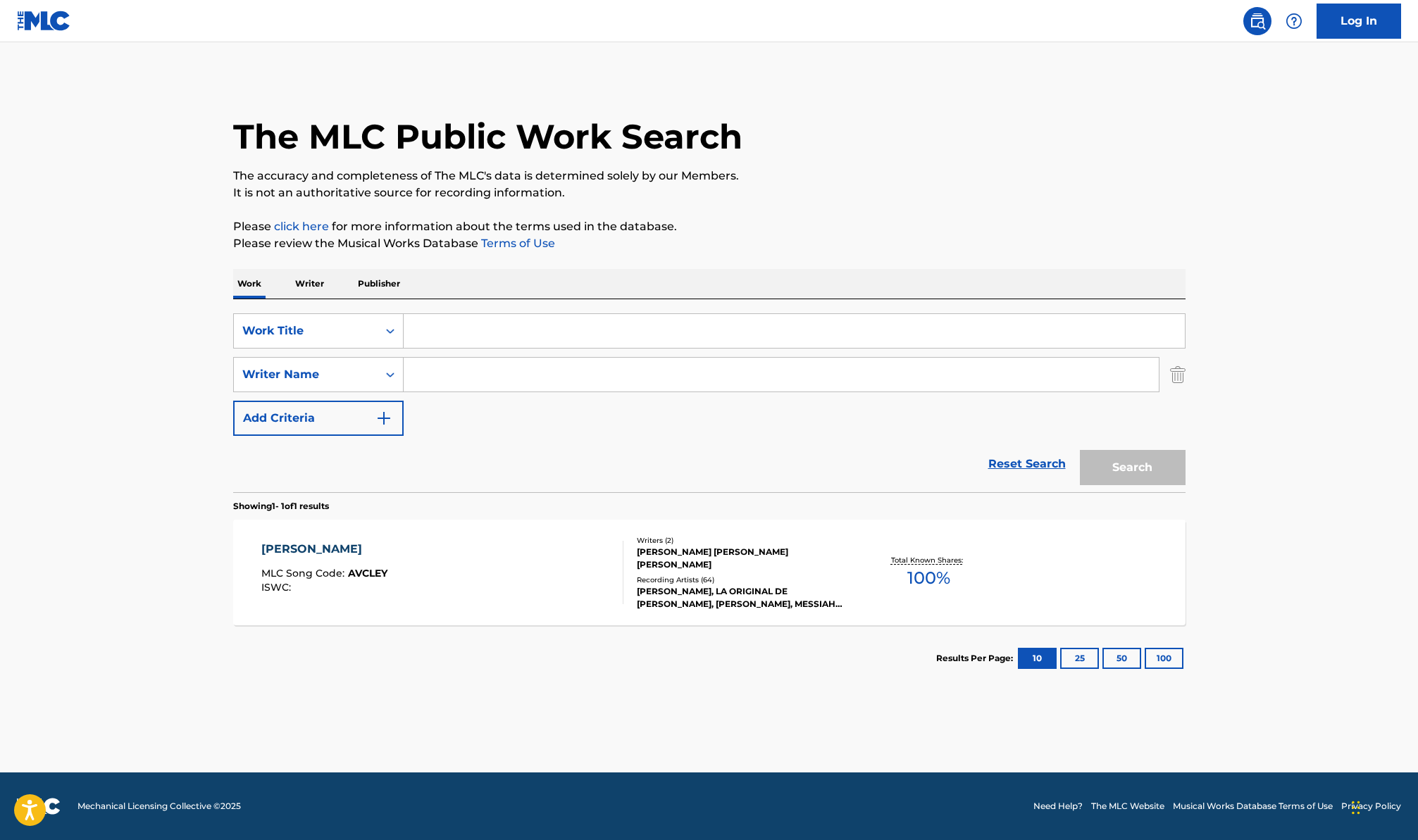
click at [752, 336] on input "Search Form" at bounding box center [794, 332] width 781 height 34
paste input "Cómo Aquella Ballena"
type input "Cómo Aquella Ballena"
click at [1091, 462] on button "Search" at bounding box center [1132, 467] width 105 height 35
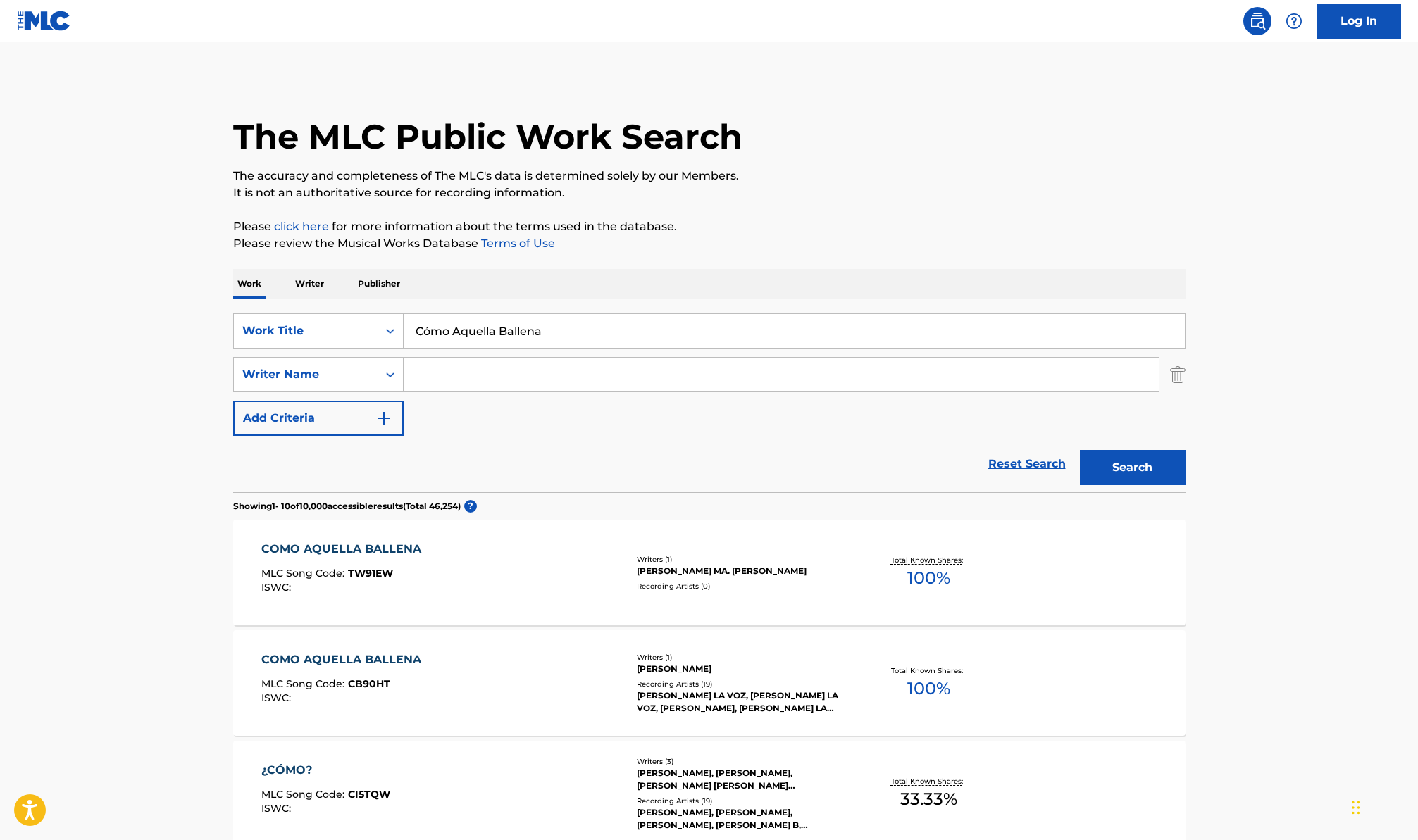
click at [445, 560] on div "COMO AQUELLA BALLENA MLC Song Code : TW91EW ISWC :" at bounding box center [442, 572] width 362 height 64
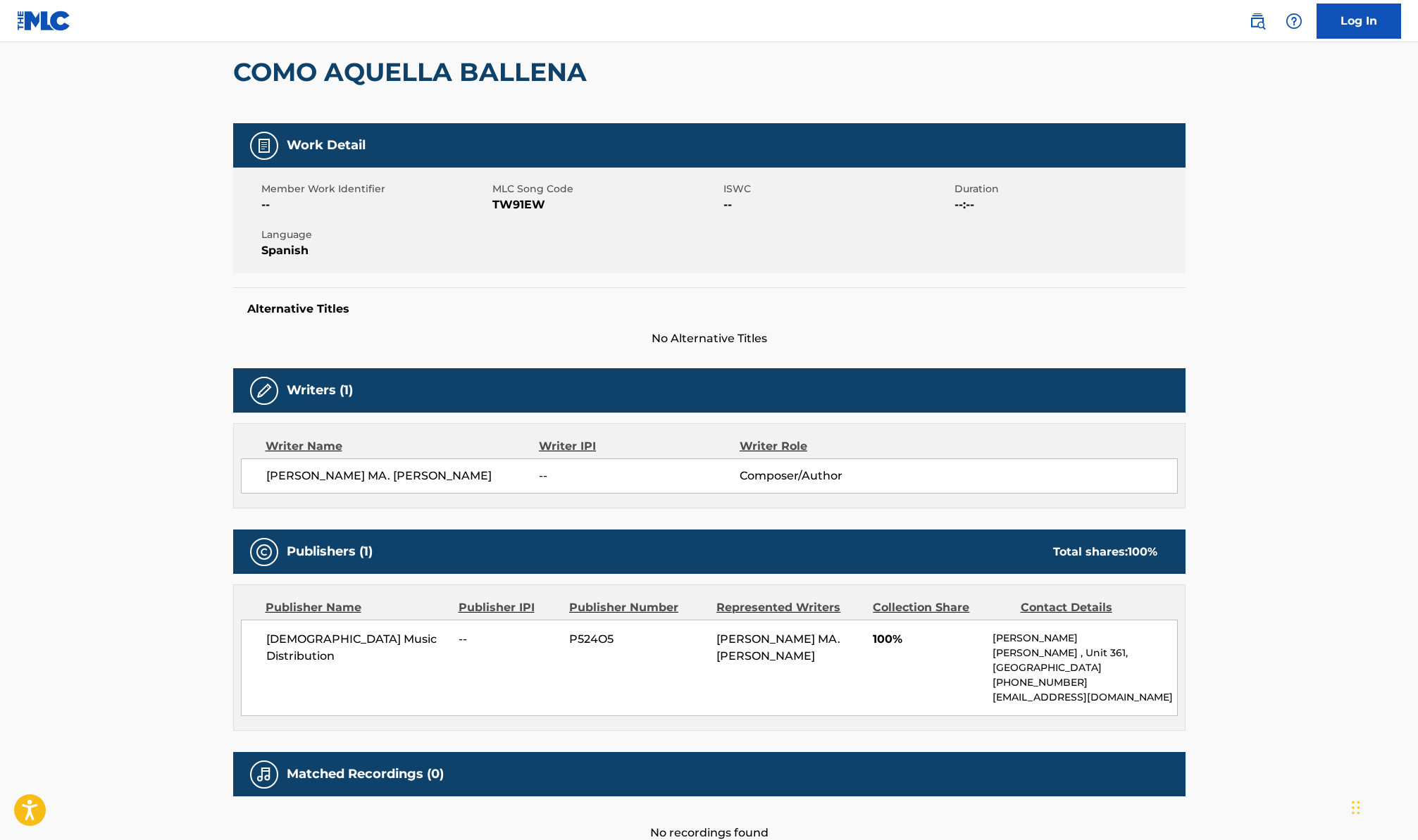
scroll to position [232, 0]
